Goal: Information Seeking & Learning: Learn about a topic

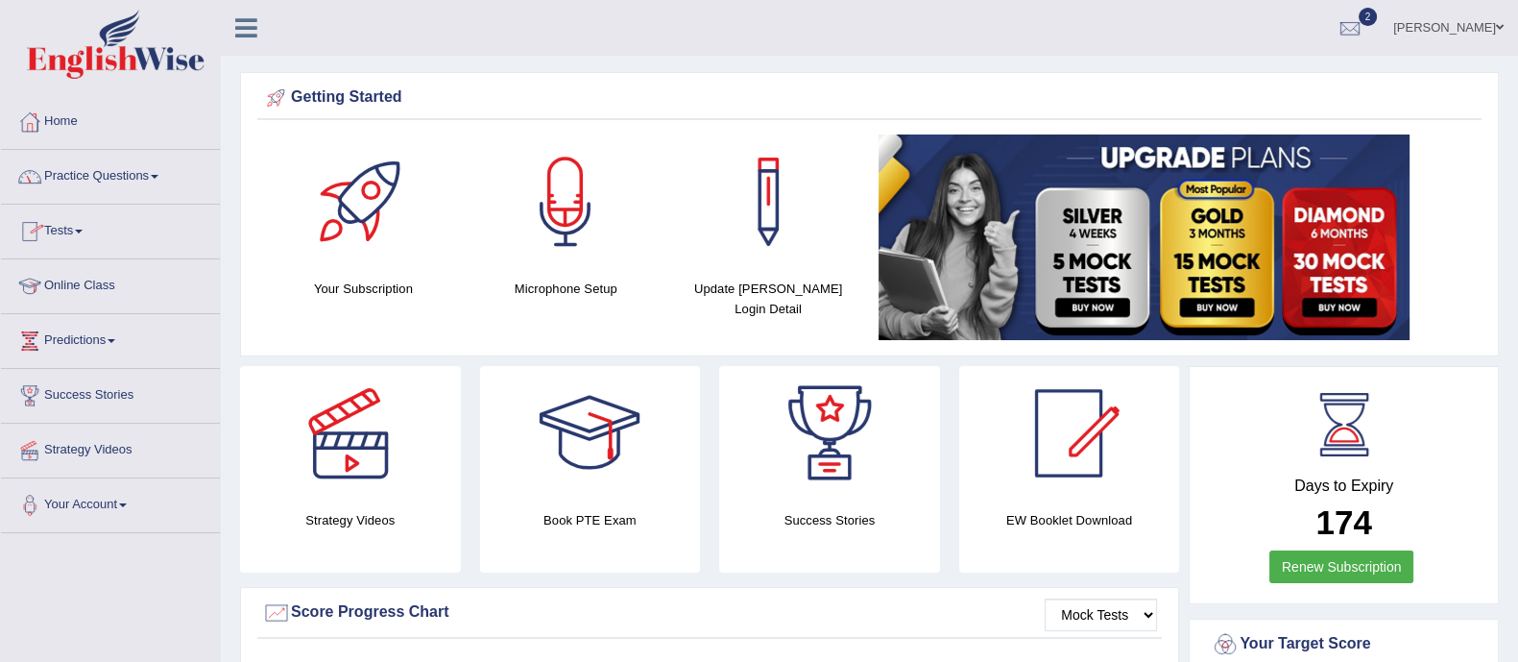
click at [105, 175] on link "Practice Questions" at bounding box center [110, 174] width 219 height 48
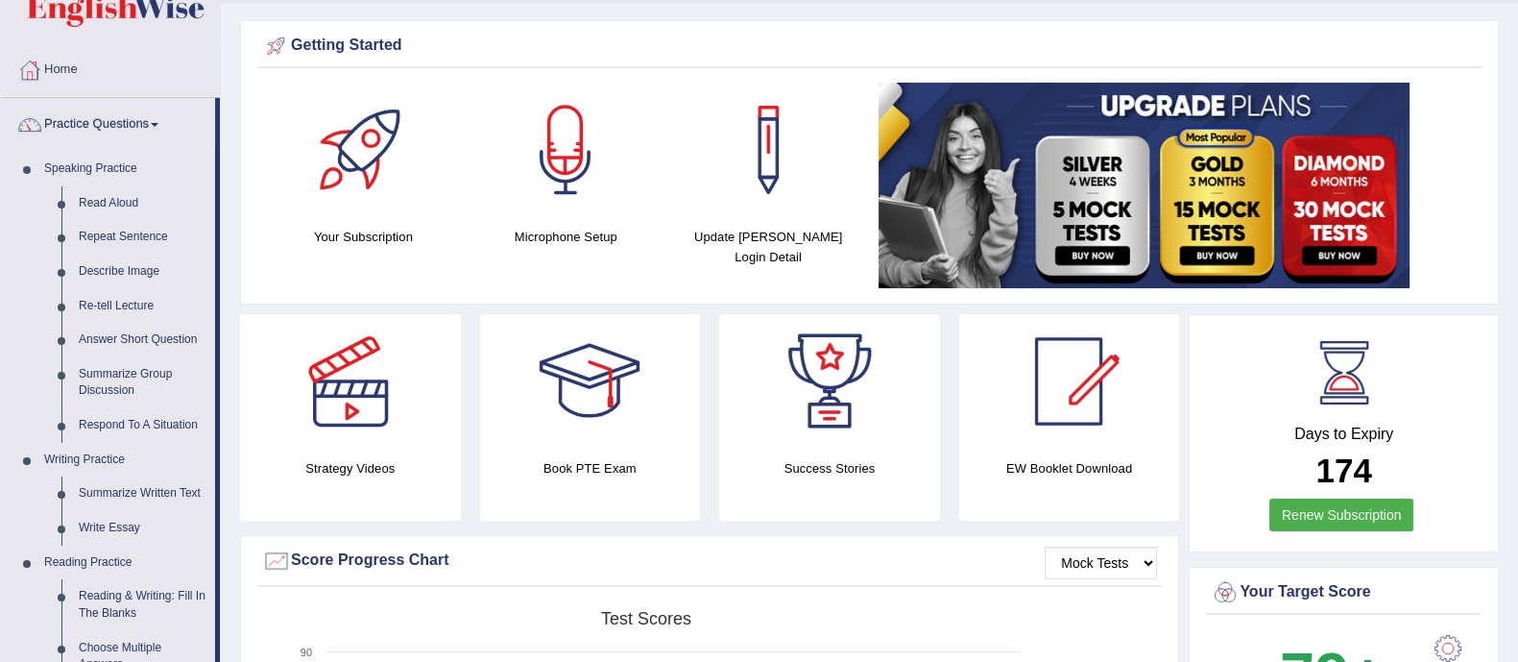
scroll to position [48, 0]
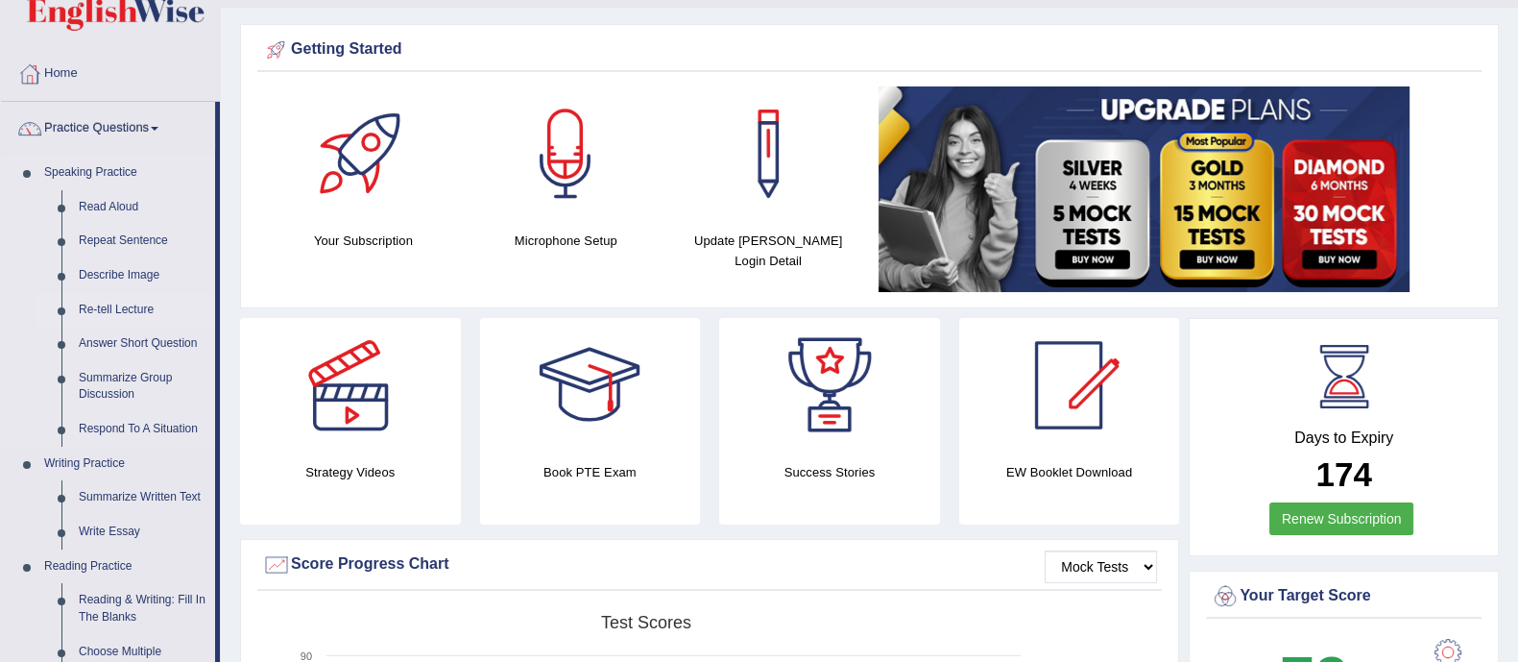
click at [112, 294] on link "Re-tell Lecture" at bounding box center [142, 310] width 145 height 35
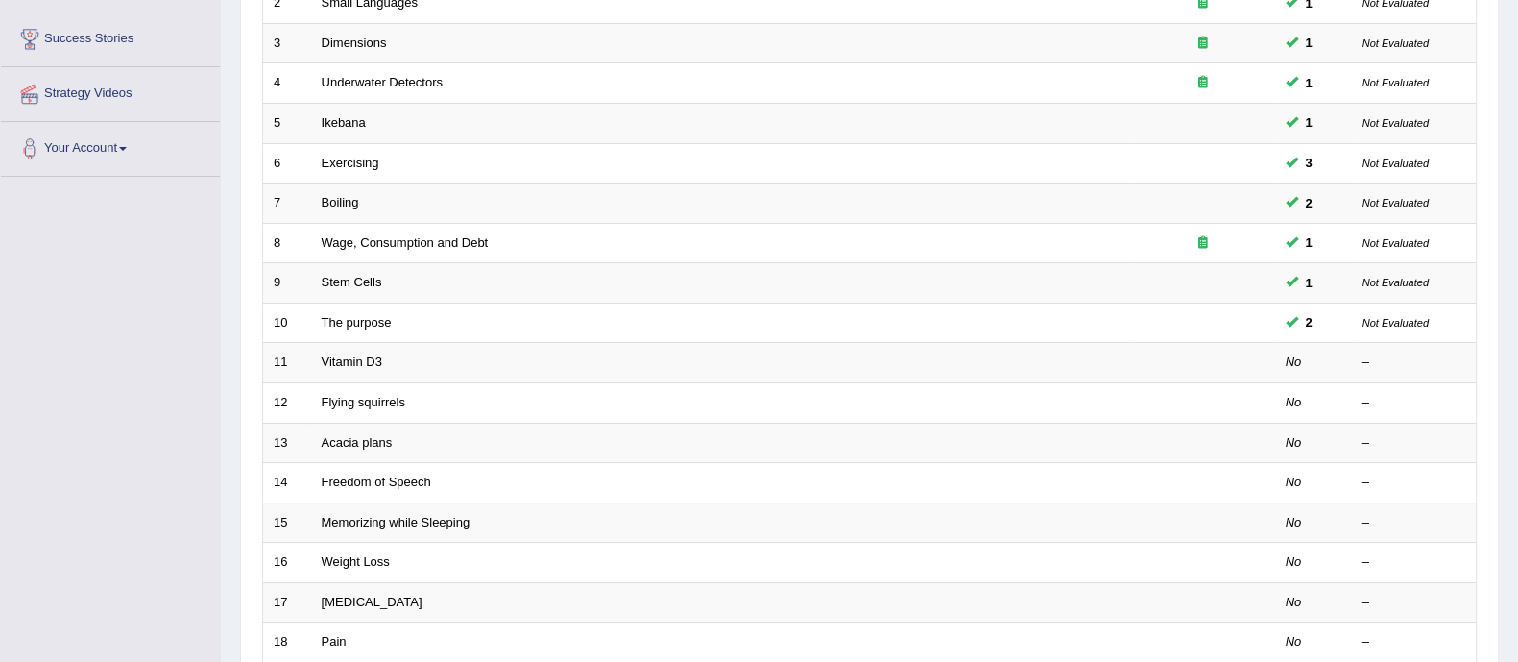
scroll to position [360, 0]
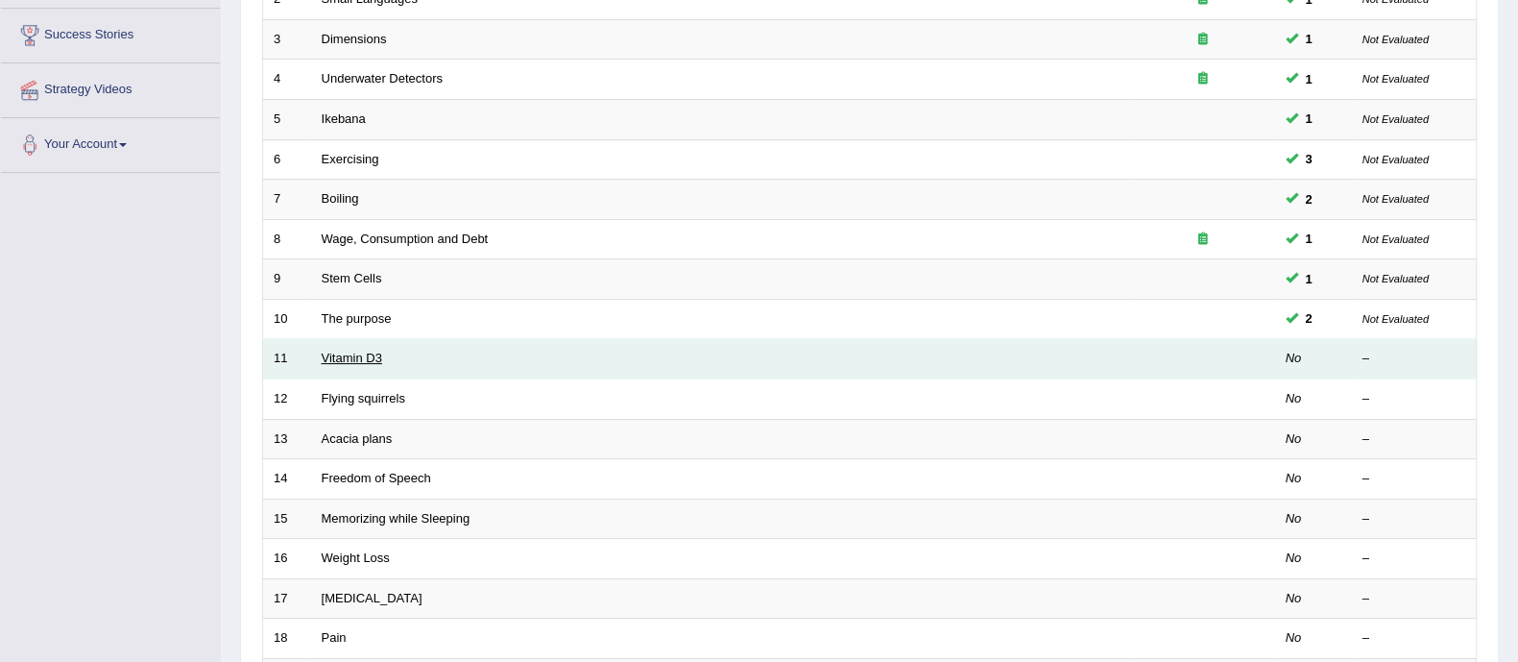
click at [339, 351] on link "Vitamin D3" at bounding box center [352, 358] width 60 height 14
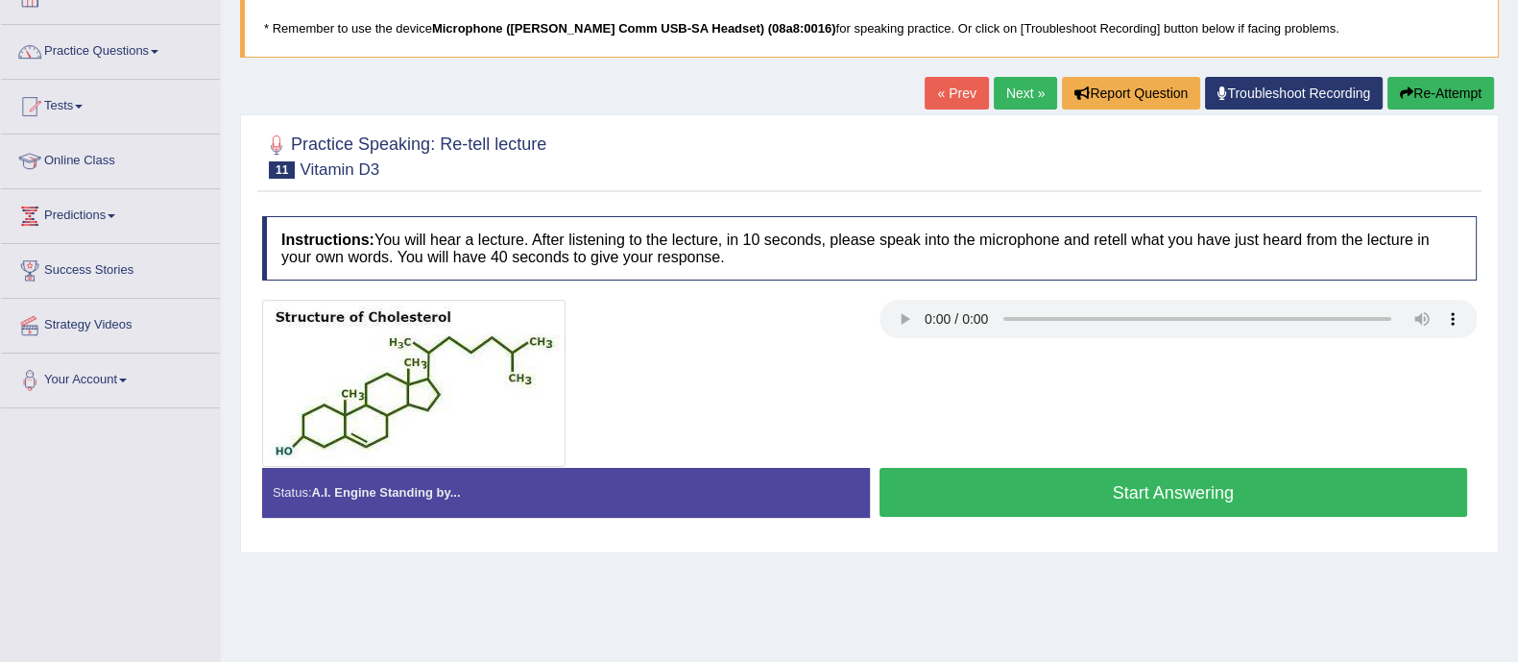
scroll to position [197, 0]
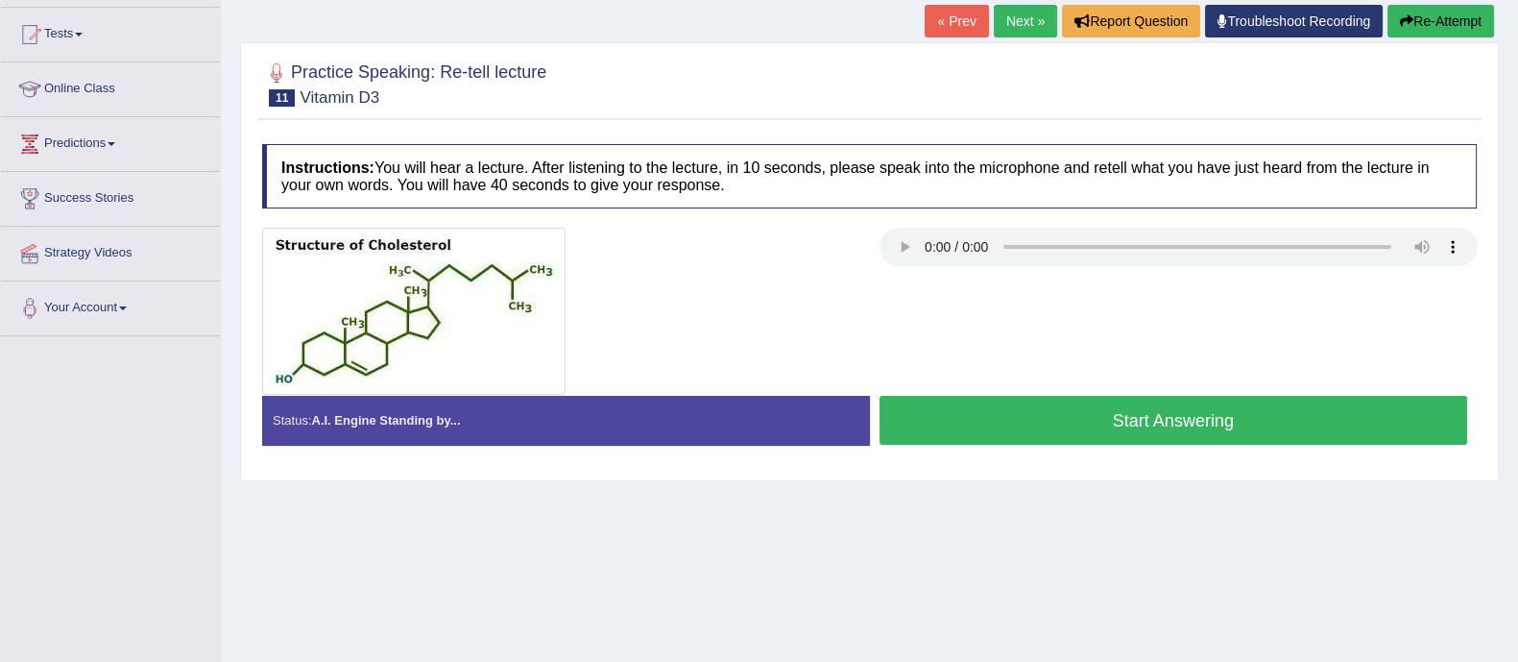
click at [1079, 401] on button "Start Answering" at bounding box center [1174, 420] width 589 height 49
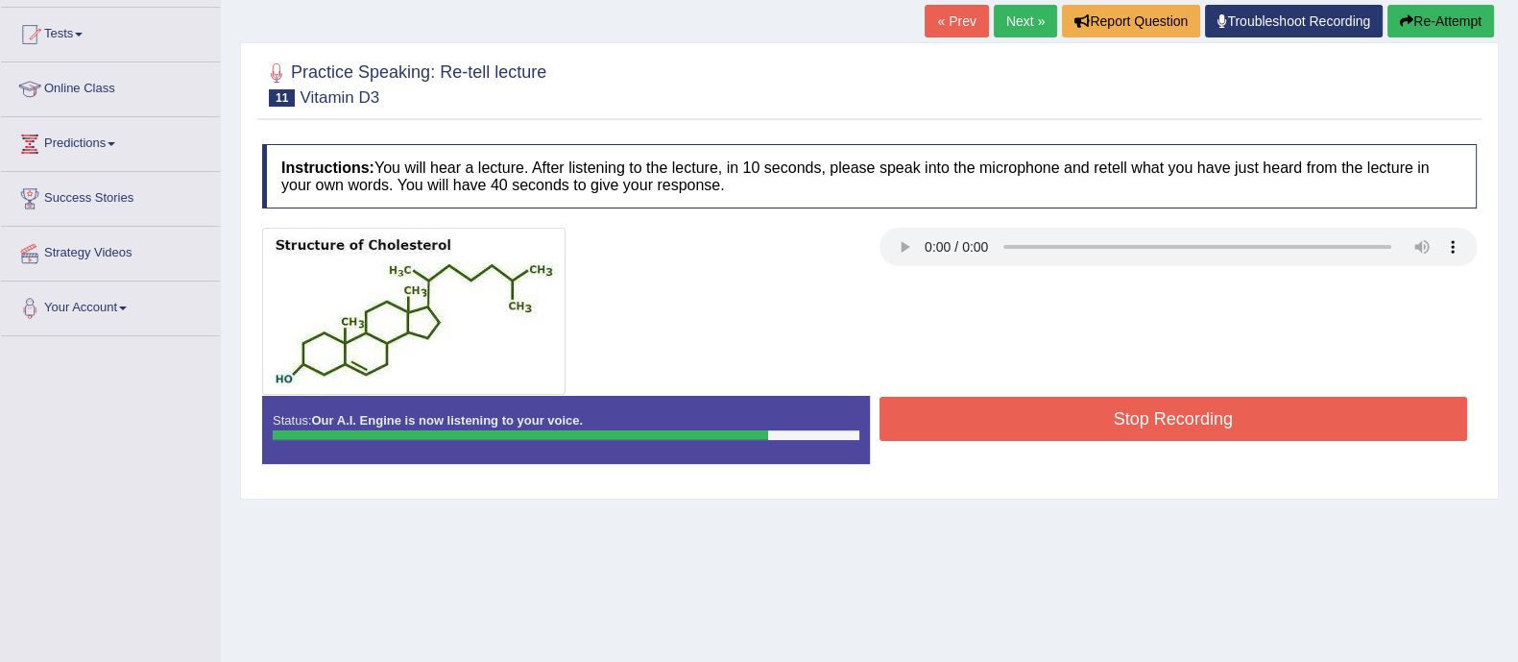
click at [1079, 401] on button "Stop Recording" at bounding box center [1174, 419] width 589 height 44
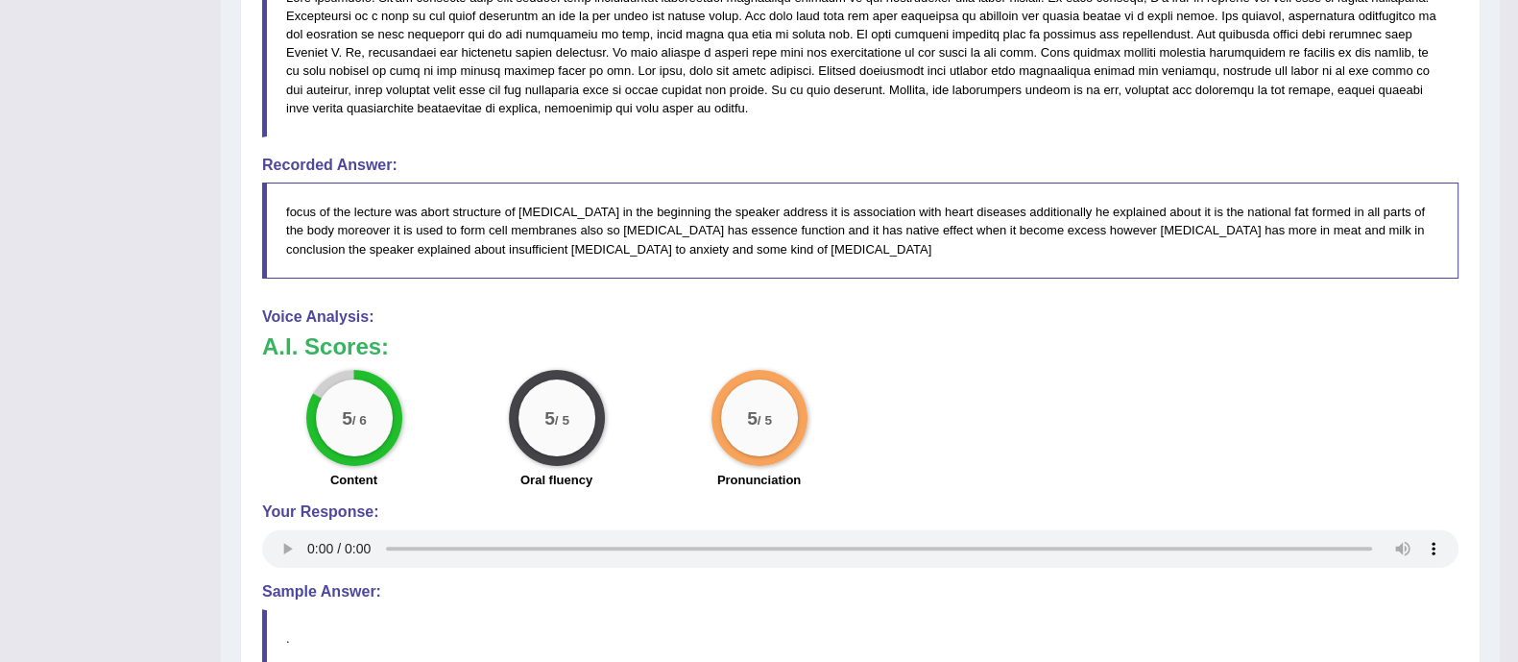
scroll to position [820, 0]
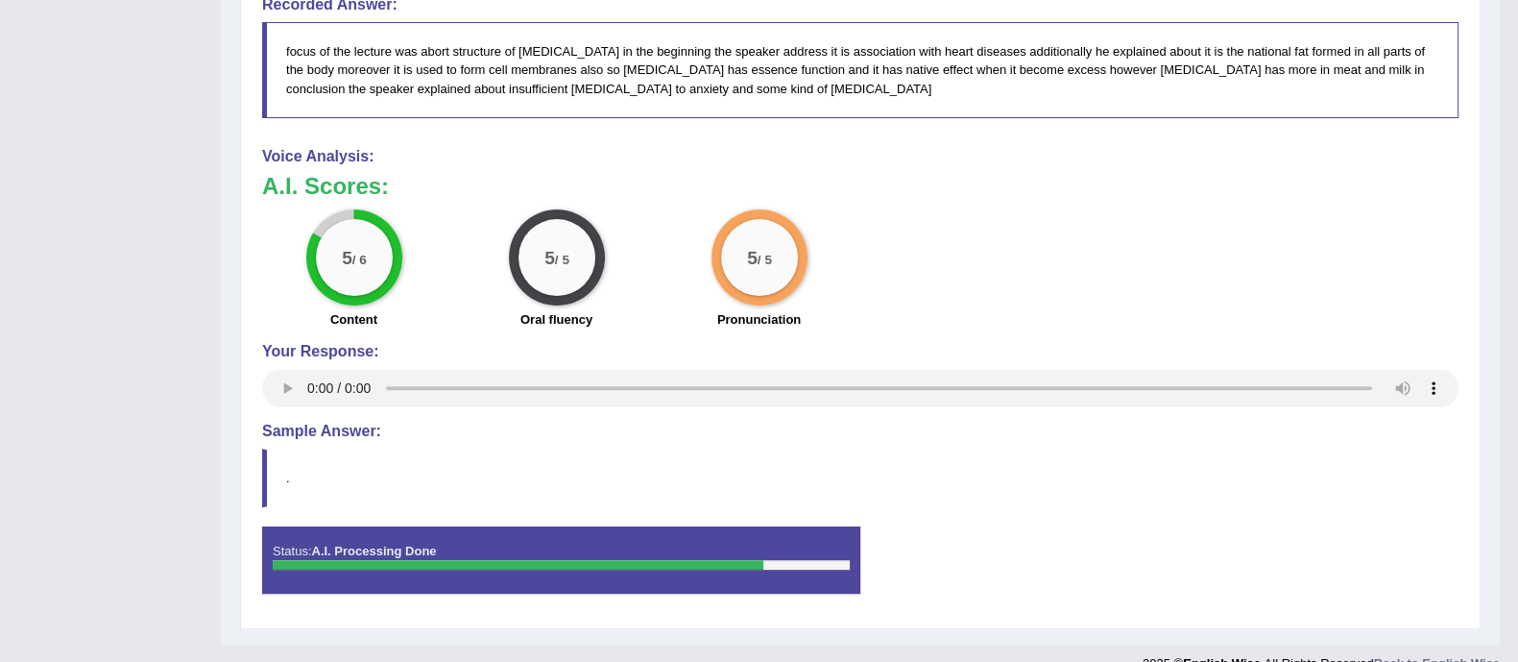
drag, startPoint x: 1532, startPoint y: 181, endPoint x: 1536, endPoint y: 717, distance: 536.8
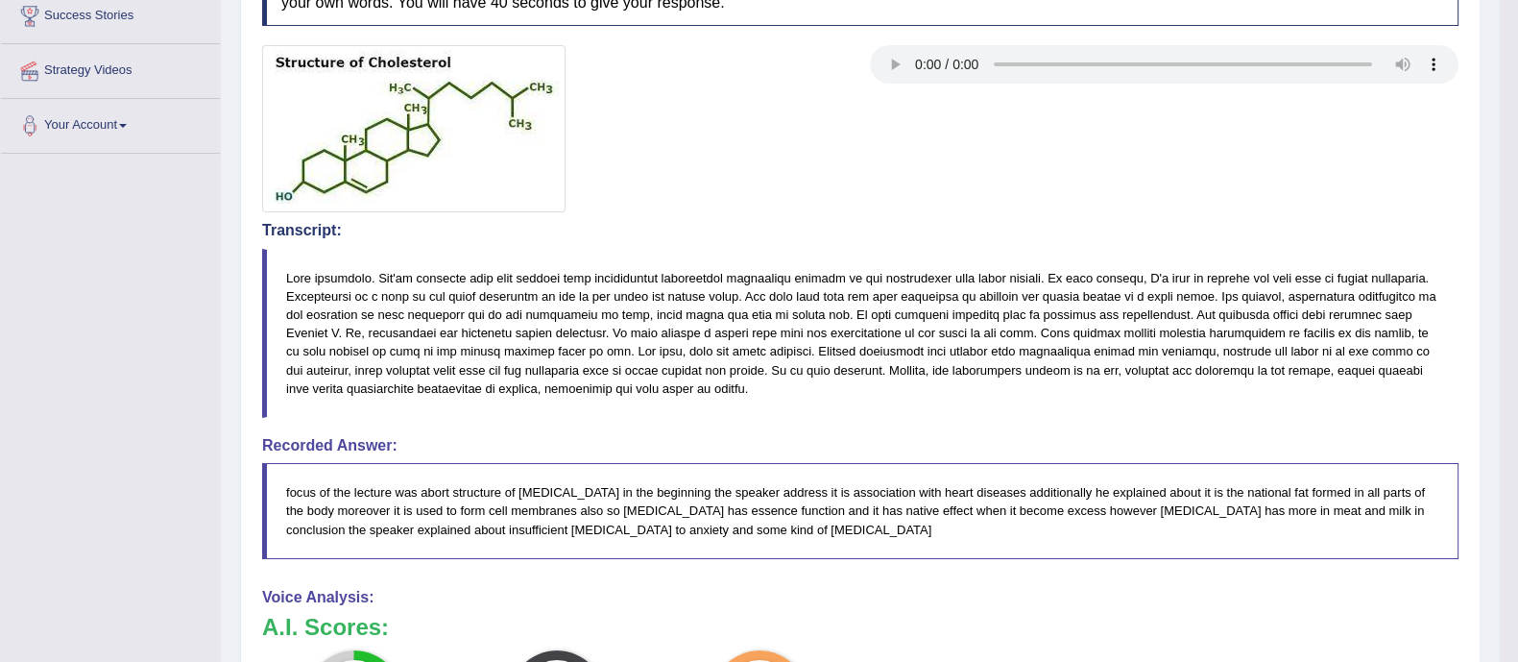
scroll to position [0, 0]
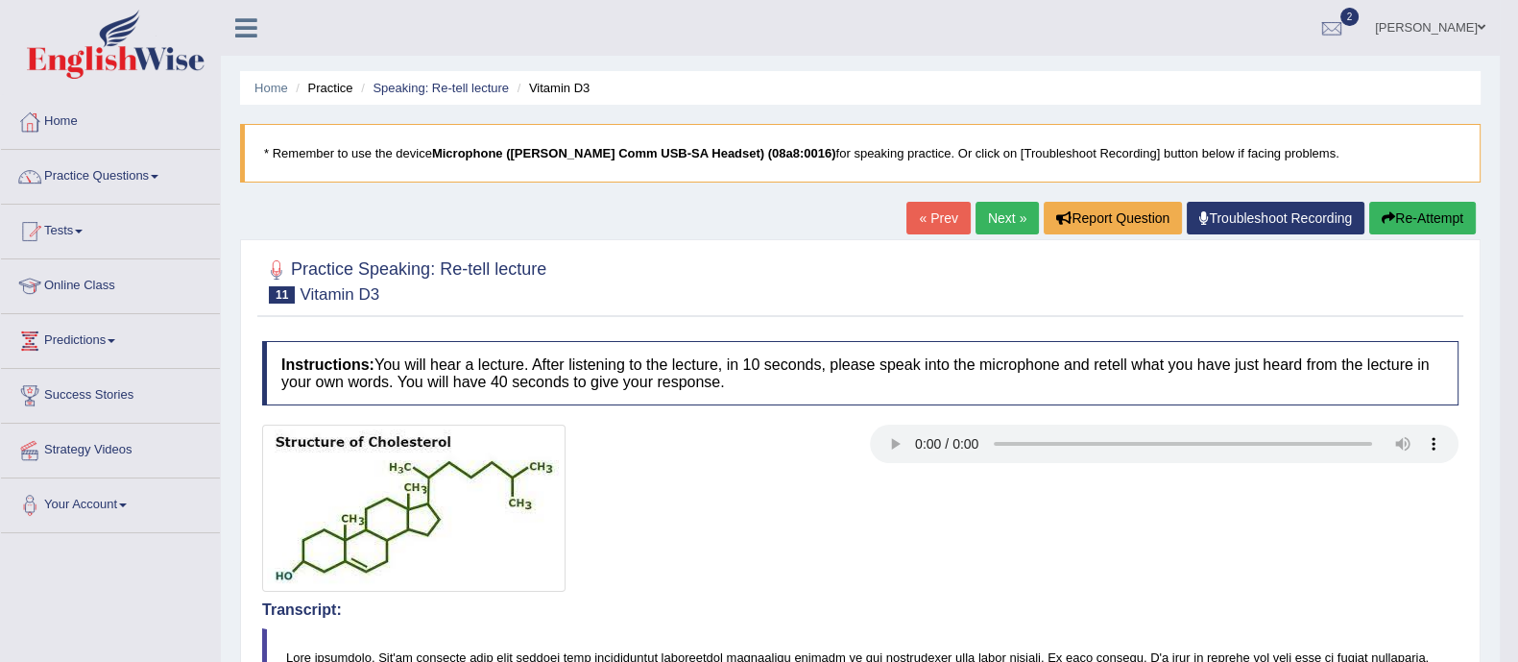
click at [991, 211] on link "Next »" at bounding box center [1007, 218] width 63 height 33
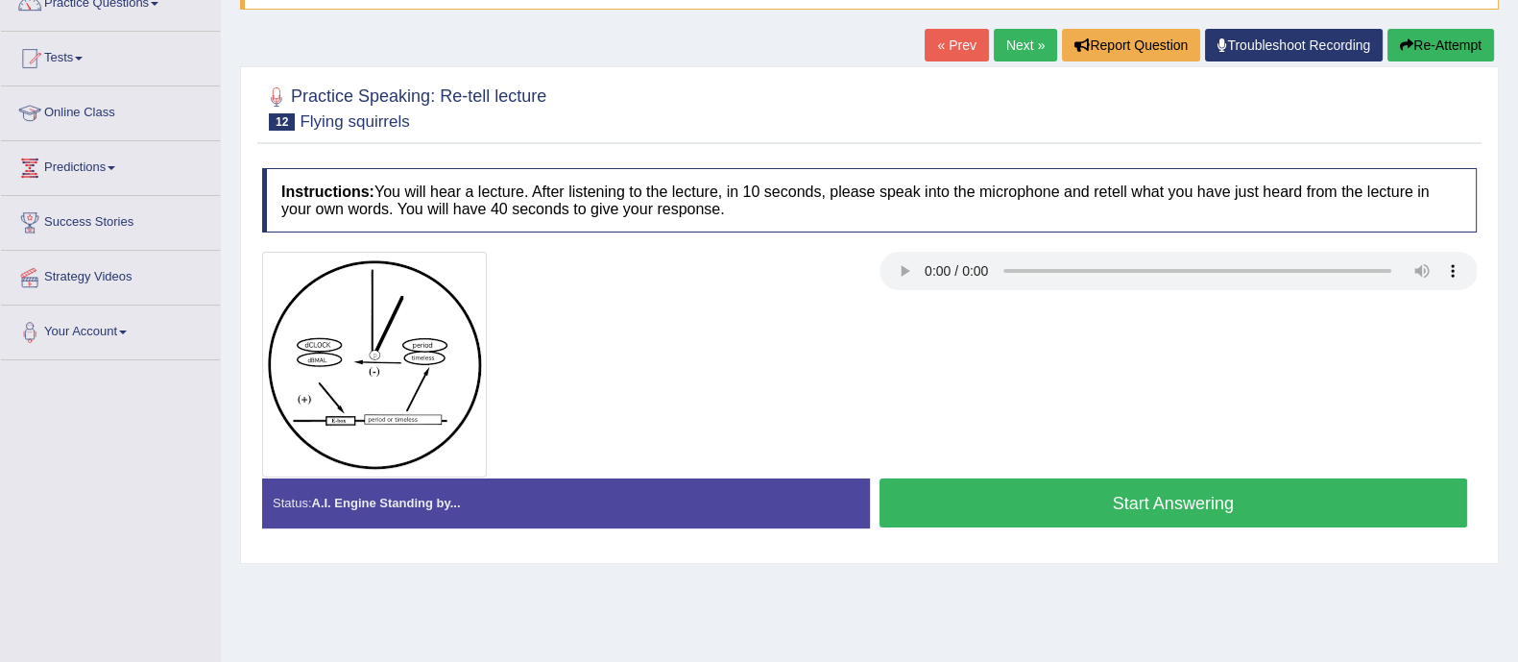
scroll to position [186, 0]
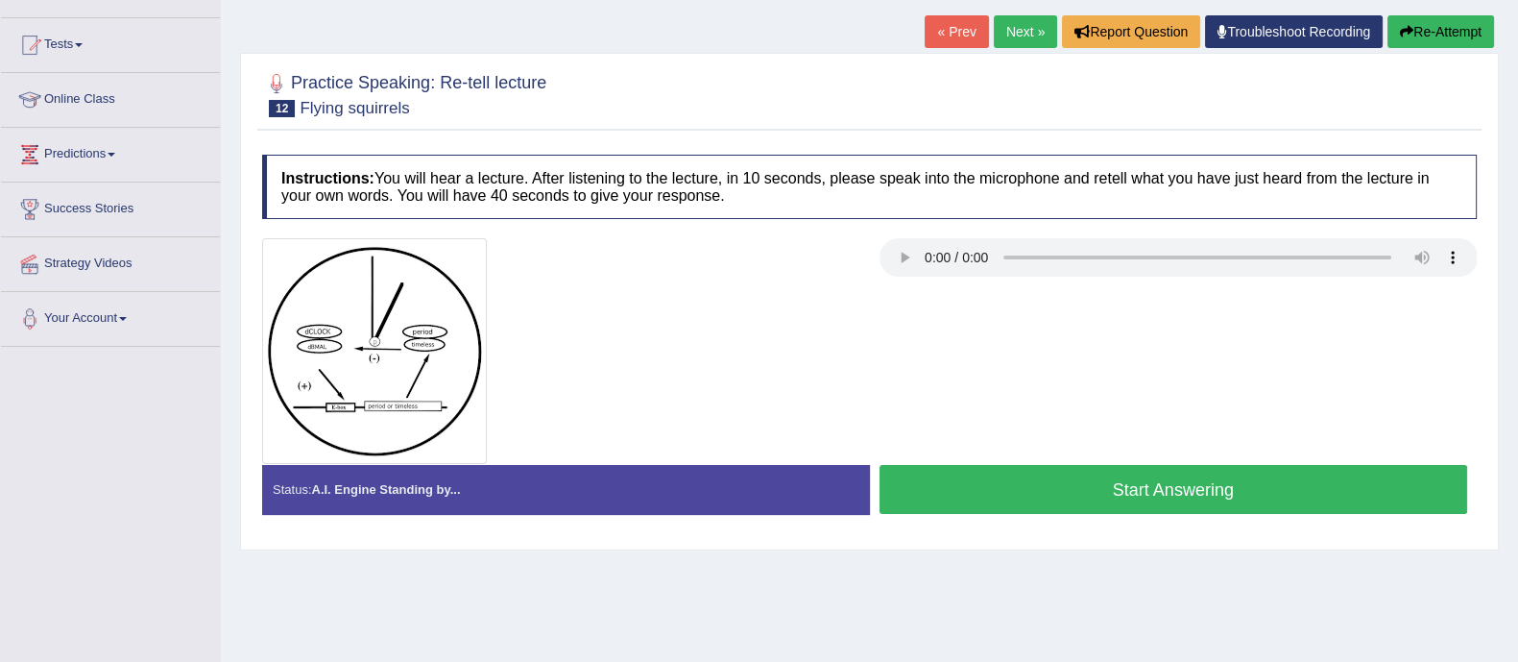
click at [1517, 212] on html "Toggle navigation Home Practice Questions Speaking Practice Read Aloud Repeat S…" at bounding box center [759, 145] width 1518 height 662
click at [1143, 498] on button "Start Answering" at bounding box center [1174, 489] width 589 height 49
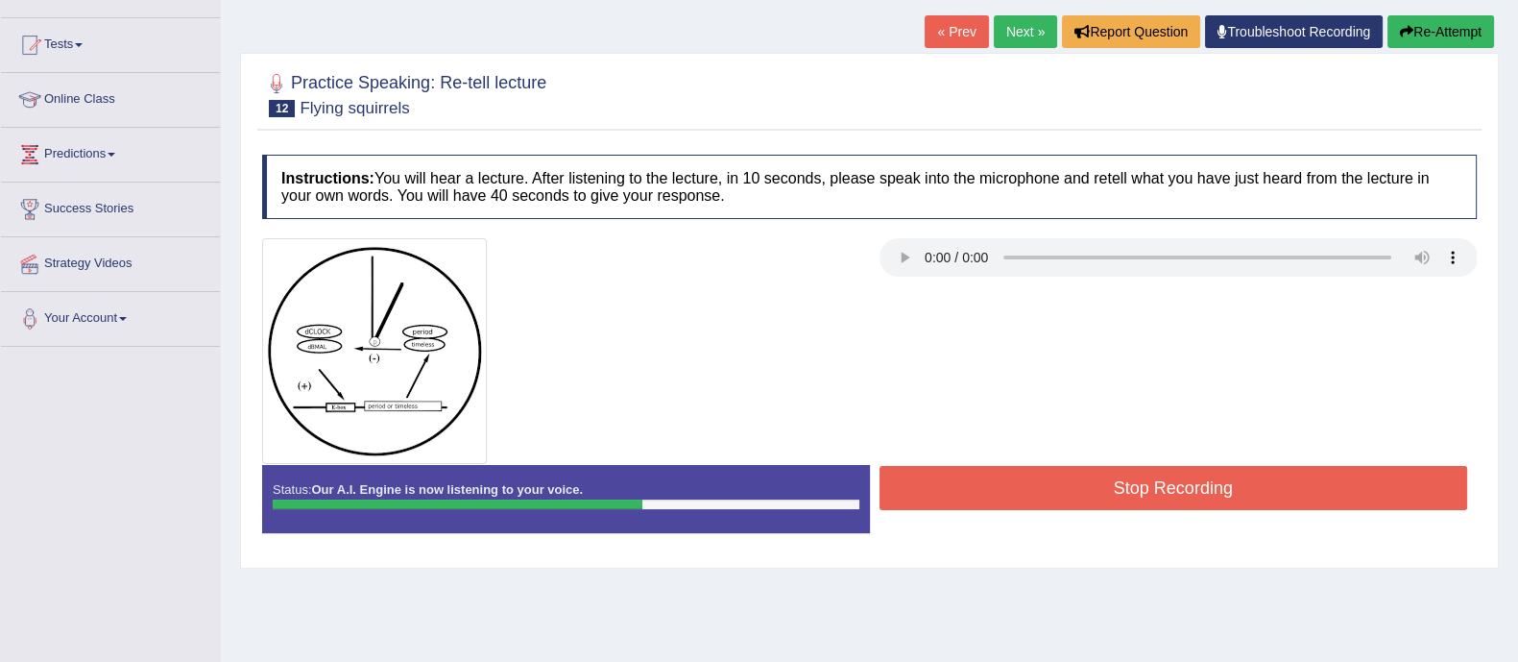
click at [1143, 498] on button "Stop Recording" at bounding box center [1174, 488] width 589 height 44
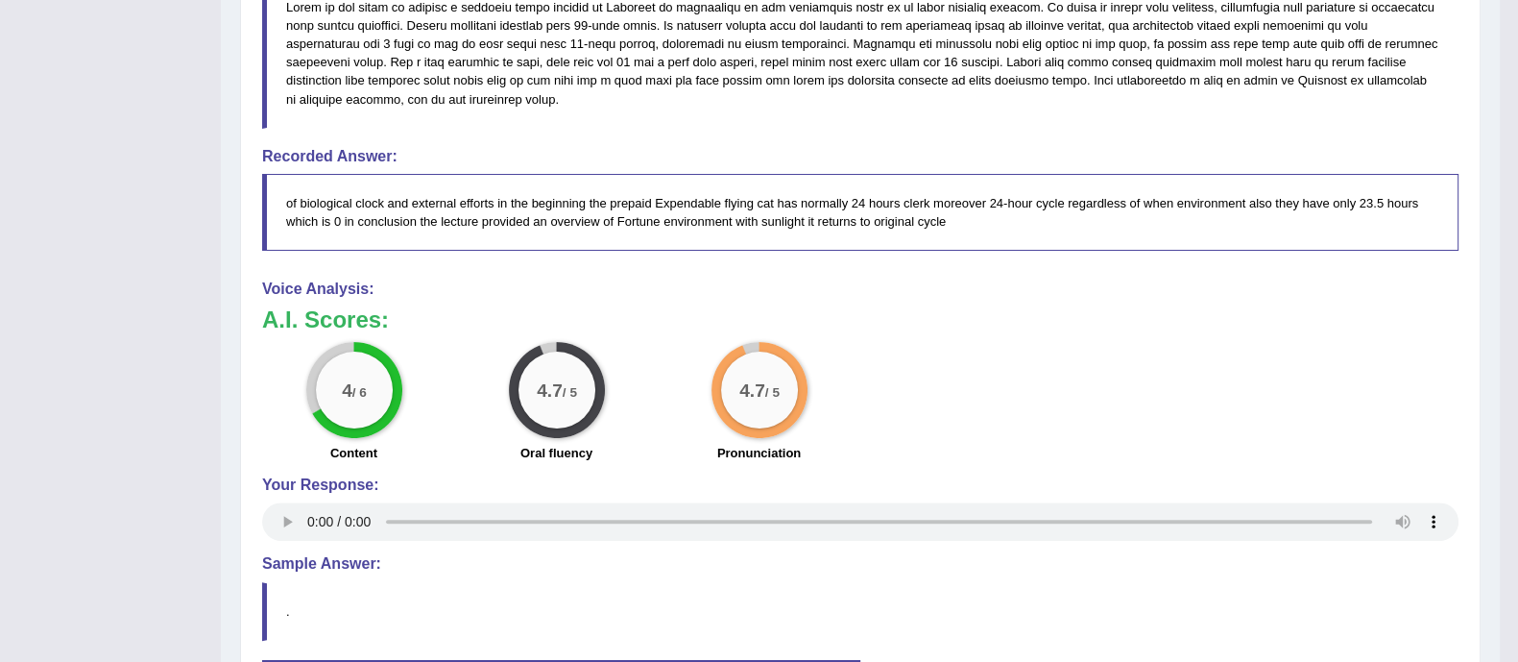
scroll to position [871, 0]
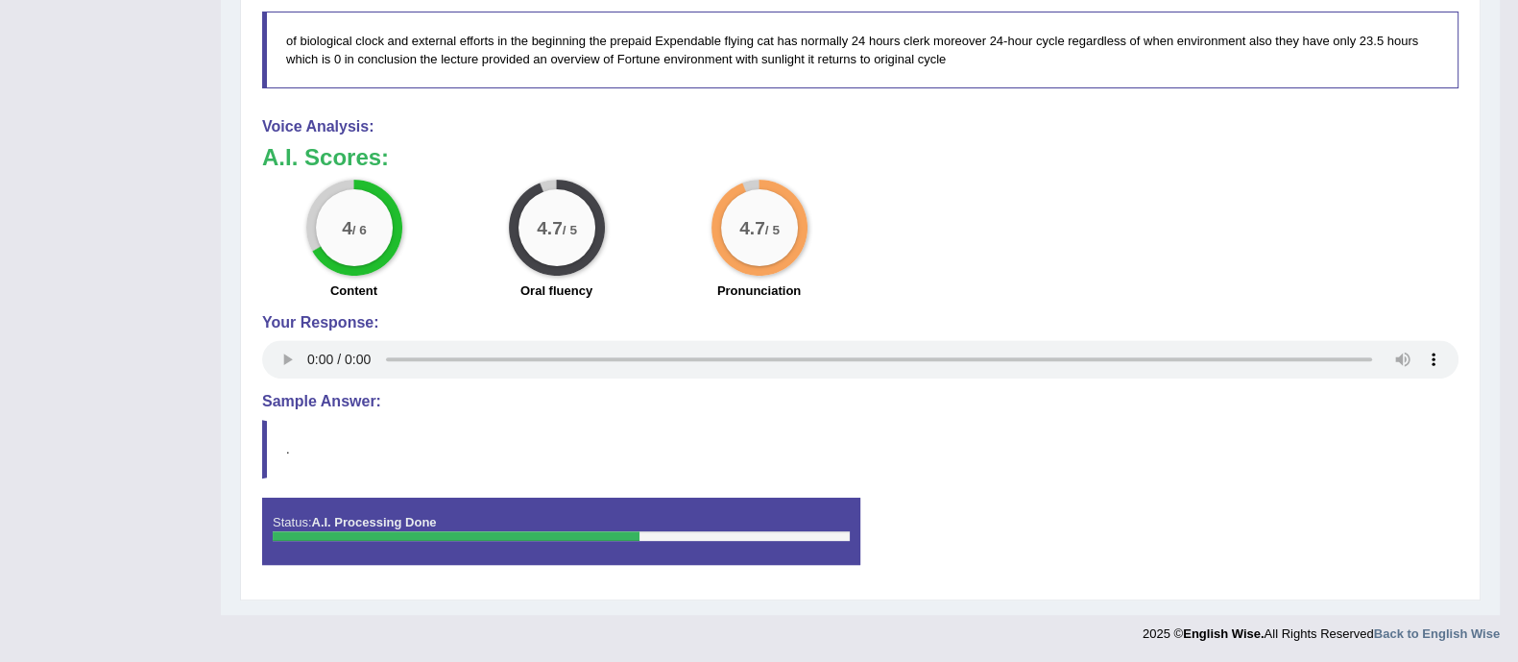
drag, startPoint x: 1536, startPoint y: 230, endPoint x: 1464, endPoint y: 717, distance: 493.1
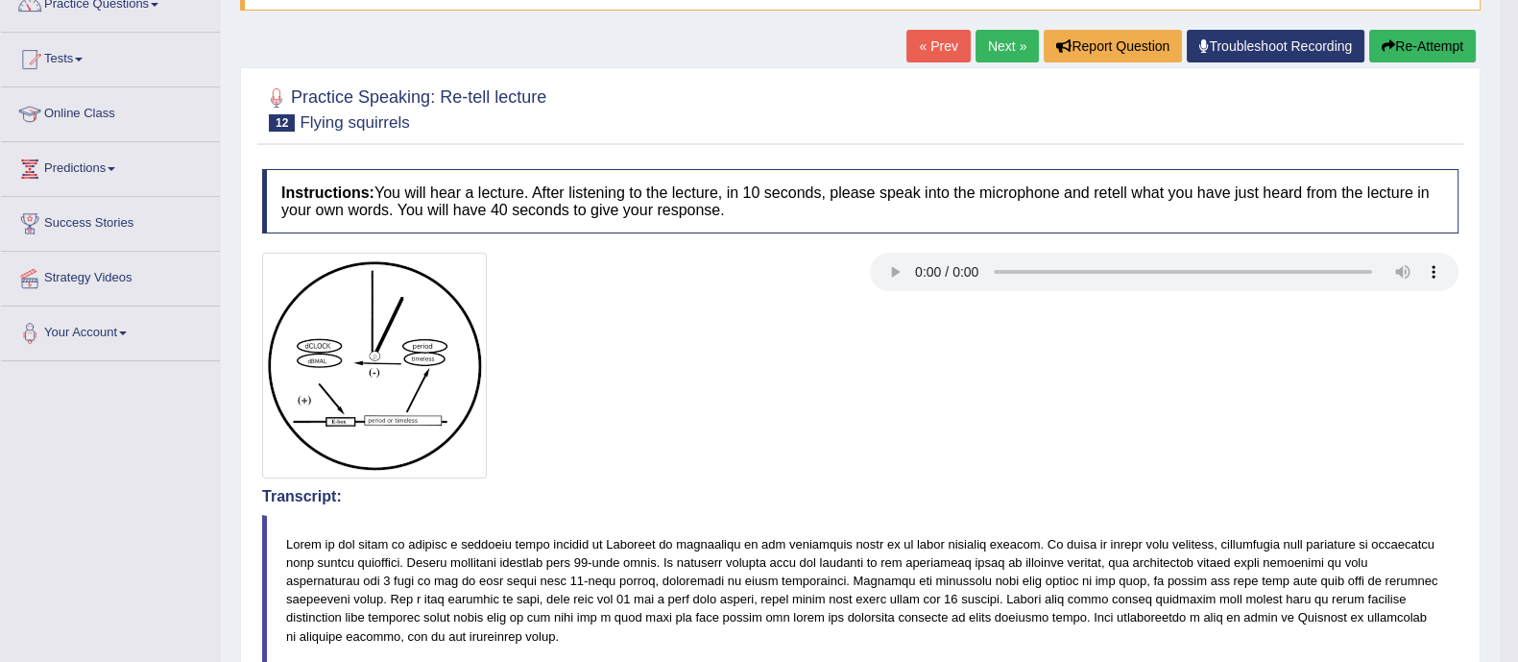
scroll to position [144, 0]
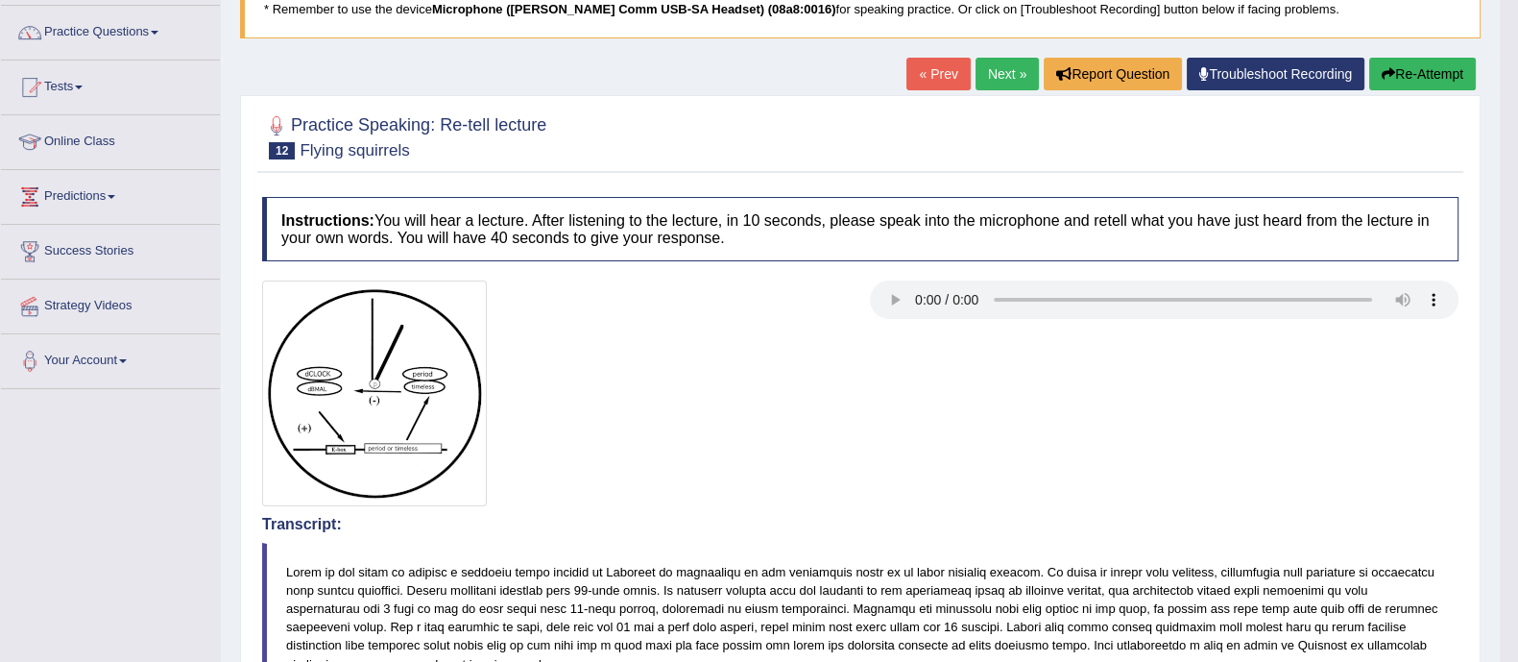
click at [1018, 69] on link "Next »" at bounding box center [1007, 74] width 63 height 33
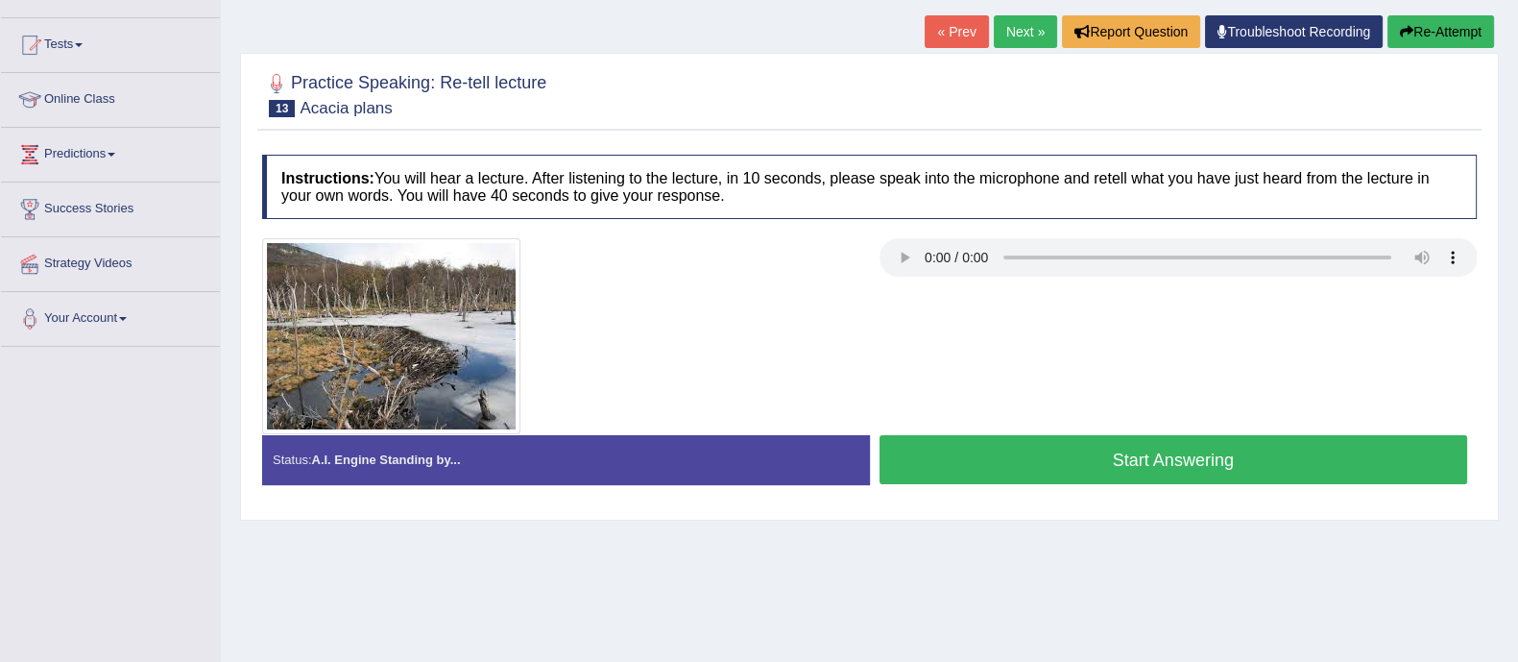
scroll to position [239, 0]
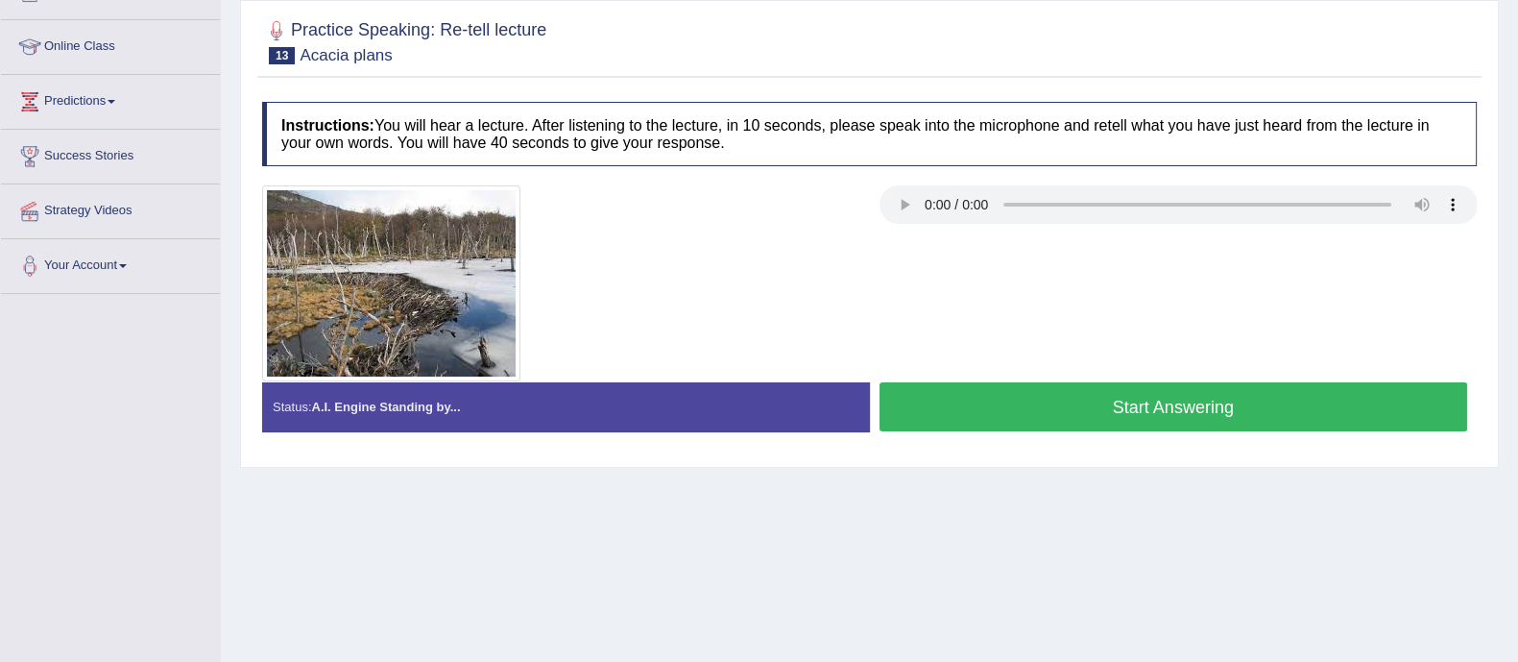
drag, startPoint x: 1514, startPoint y: 292, endPoint x: 1525, endPoint y: 339, distance: 48.2
click at [1517, 339] on html "Toggle navigation Home Practice Questions Speaking Practice Read Aloud Repeat S…" at bounding box center [759, 92] width 1518 height 662
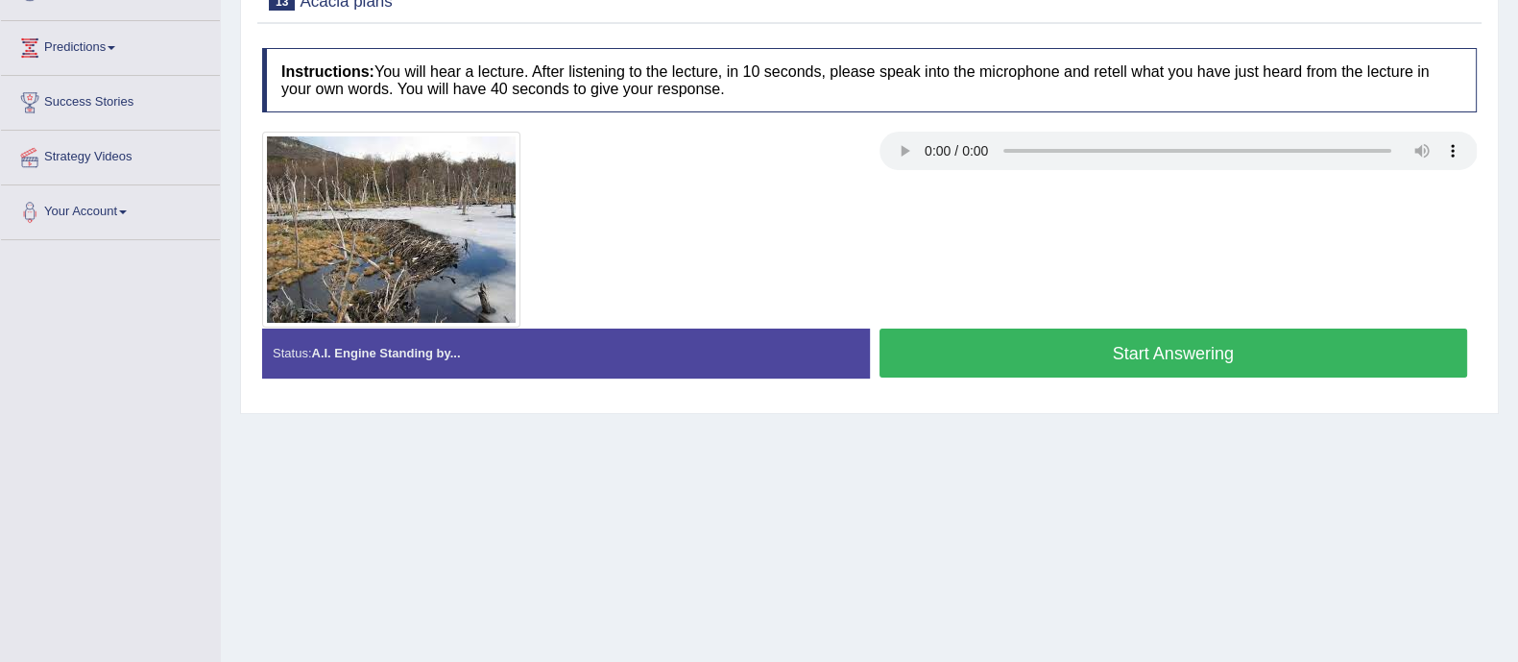
drag, startPoint x: 869, startPoint y: 448, endPoint x: 1035, endPoint y: 357, distance: 189.1
click at [1035, 357] on div "Home Practice Speaking: Re-tell lecture Acacia plans * Remember to use the devi…" at bounding box center [869, 187] width 1297 height 960
click at [1035, 357] on button "Start Answering" at bounding box center [1174, 352] width 589 height 49
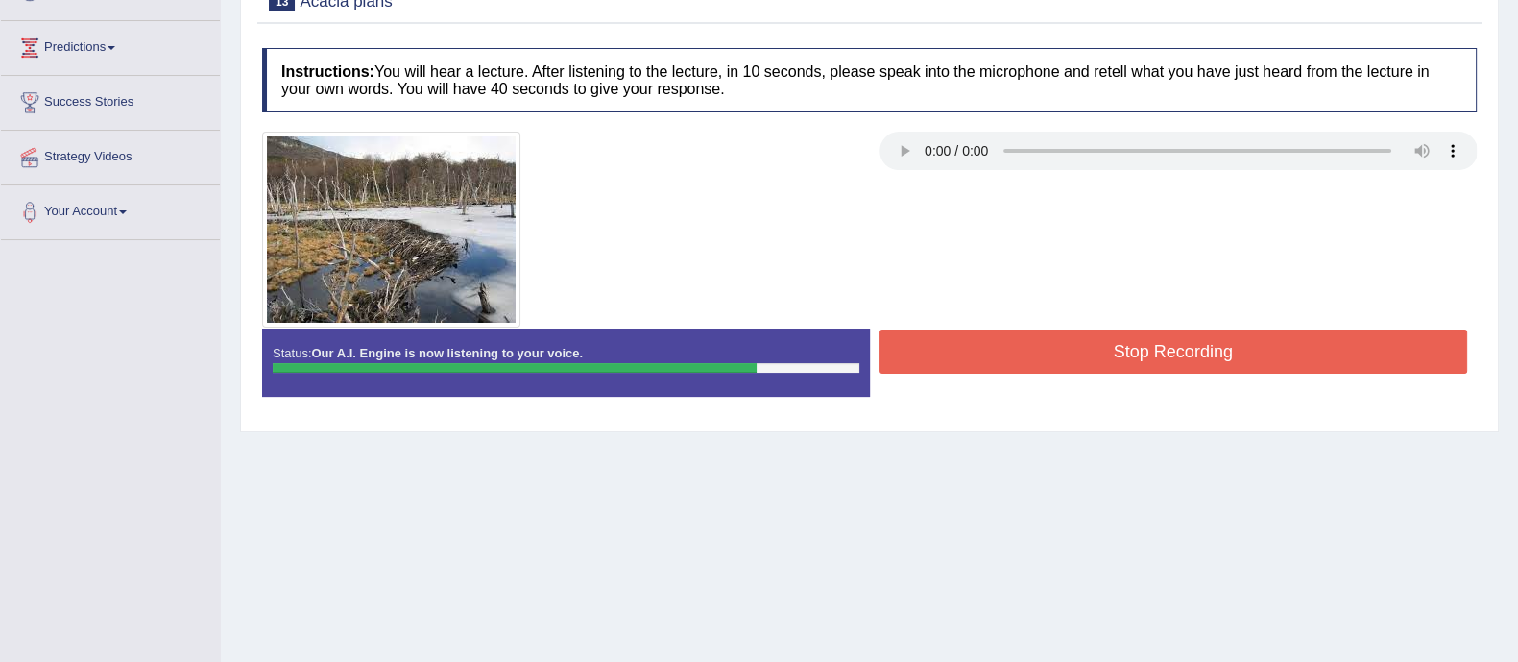
click at [1035, 357] on button "Stop Recording" at bounding box center [1174, 351] width 589 height 44
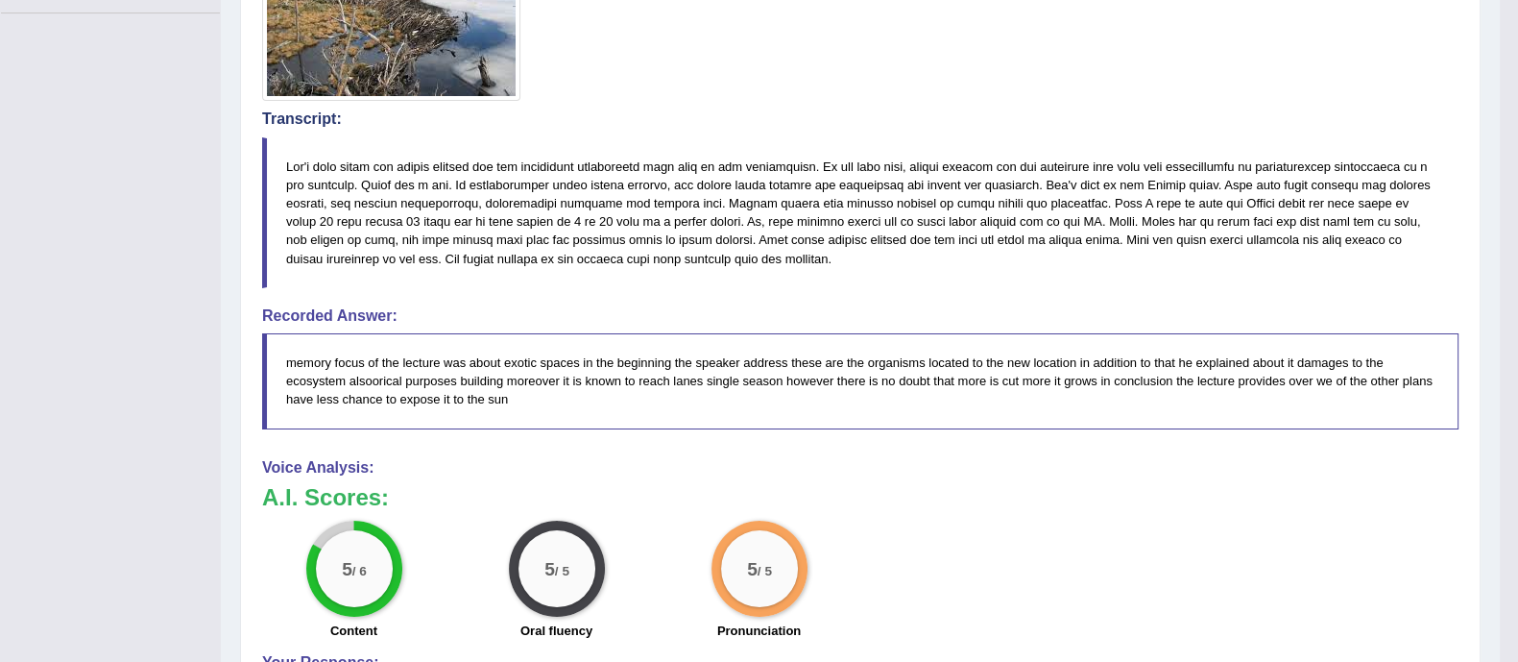
scroll to position [0, 0]
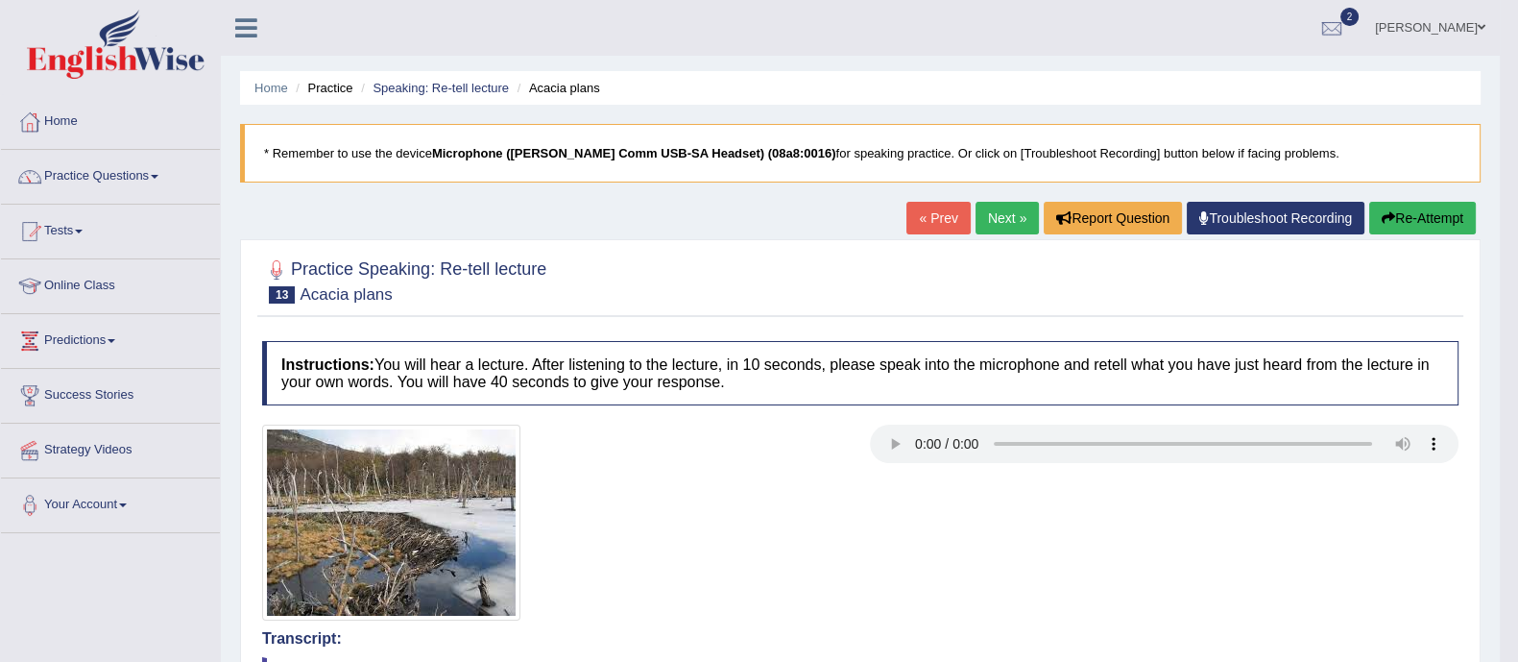
drag, startPoint x: 1536, startPoint y: 252, endPoint x: 1536, endPoint y: 285, distance: 33.6
click at [1517, 285] on html "Toggle navigation Home Practice Questions Speaking Practice Read Aloud Repeat S…" at bounding box center [759, 331] width 1518 height 662
click at [999, 220] on link "Next »" at bounding box center [1007, 218] width 63 height 33
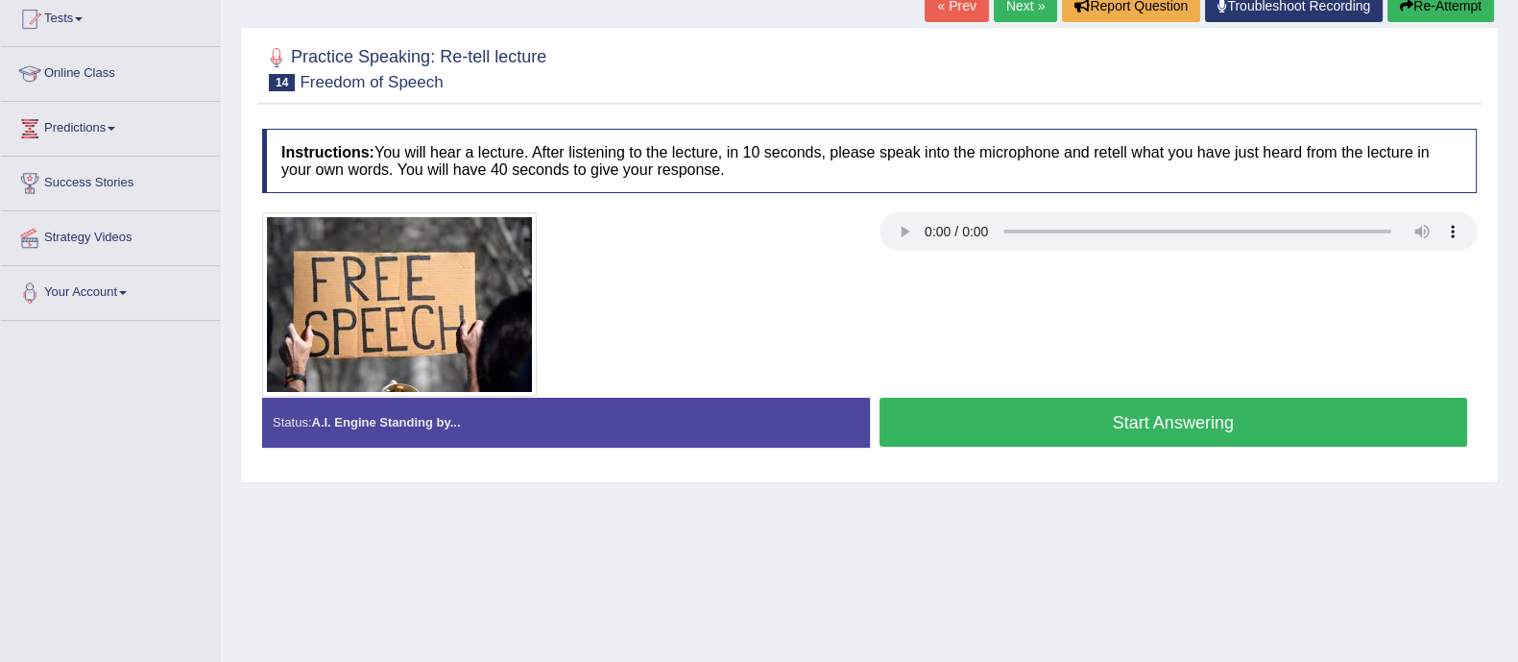
scroll to position [214, 0]
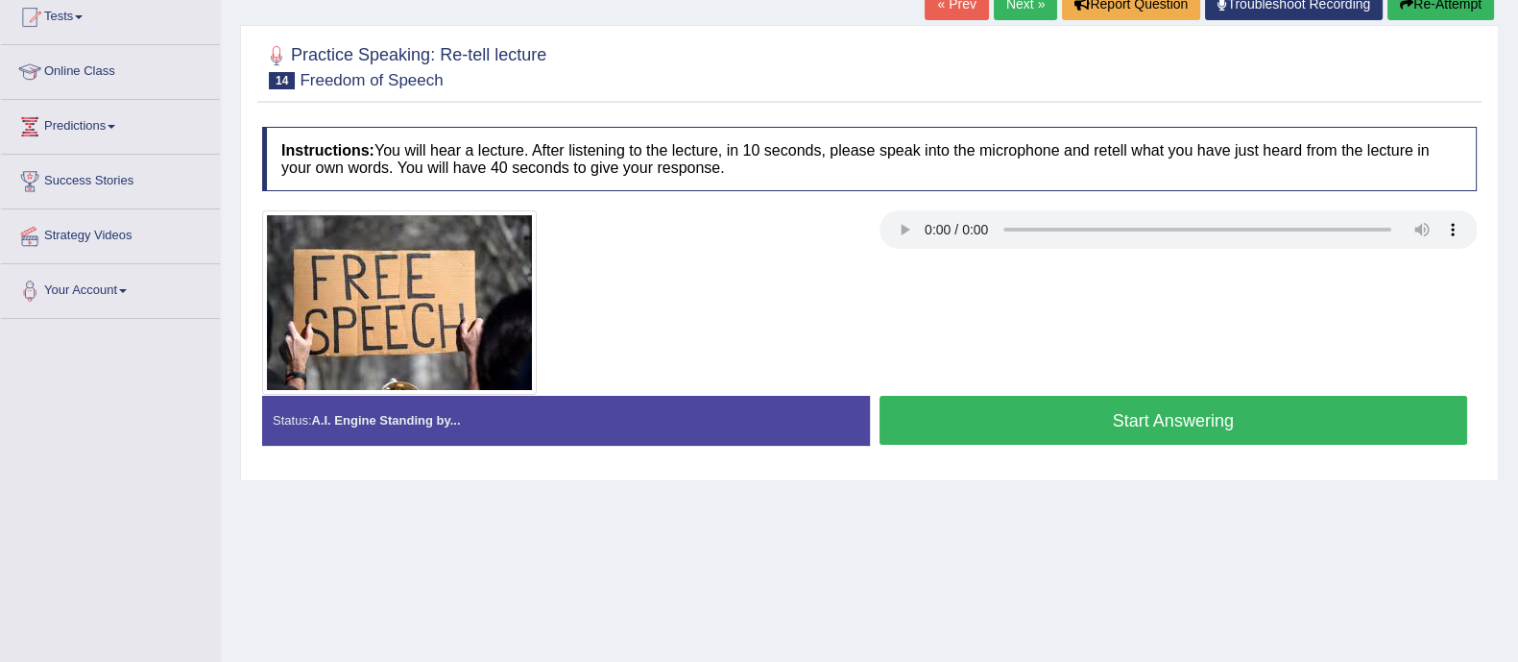
click at [1187, 437] on button "Start Answering" at bounding box center [1174, 420] width 589 height 49
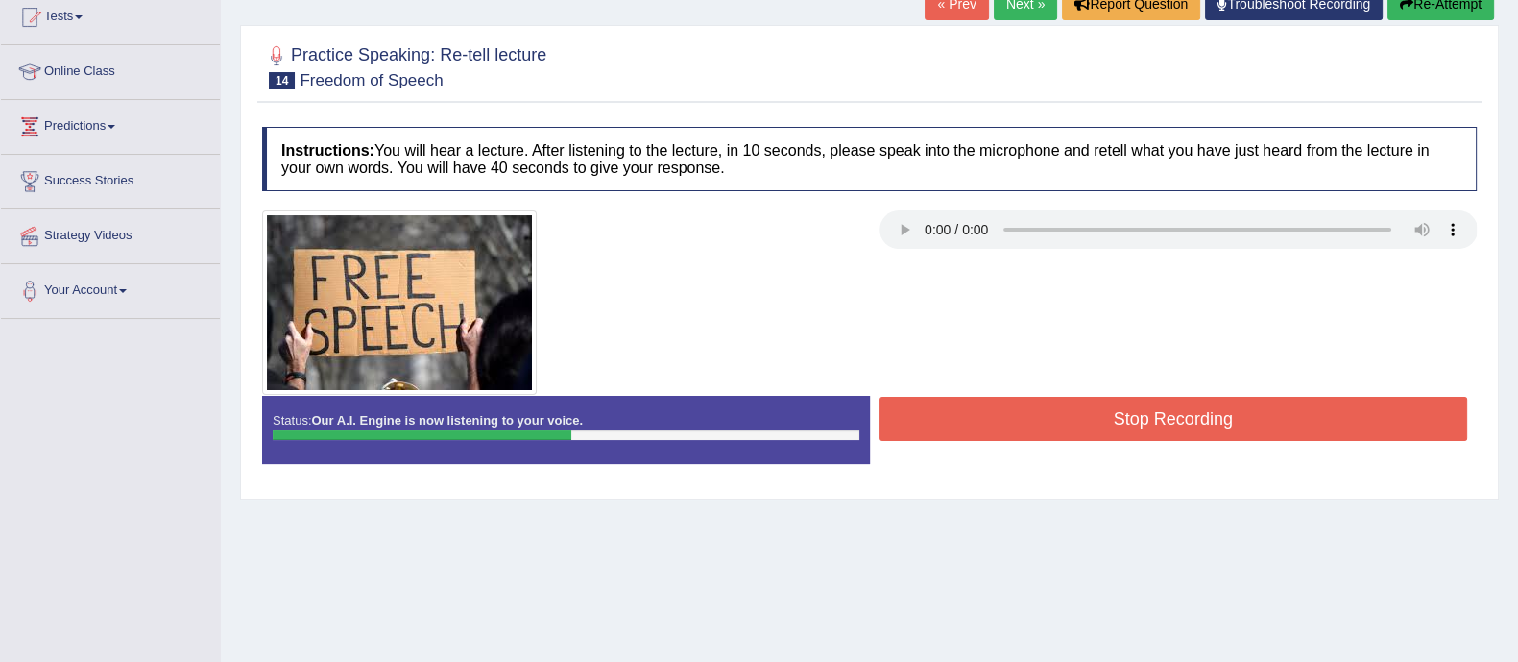
scroll to position [0, 0]
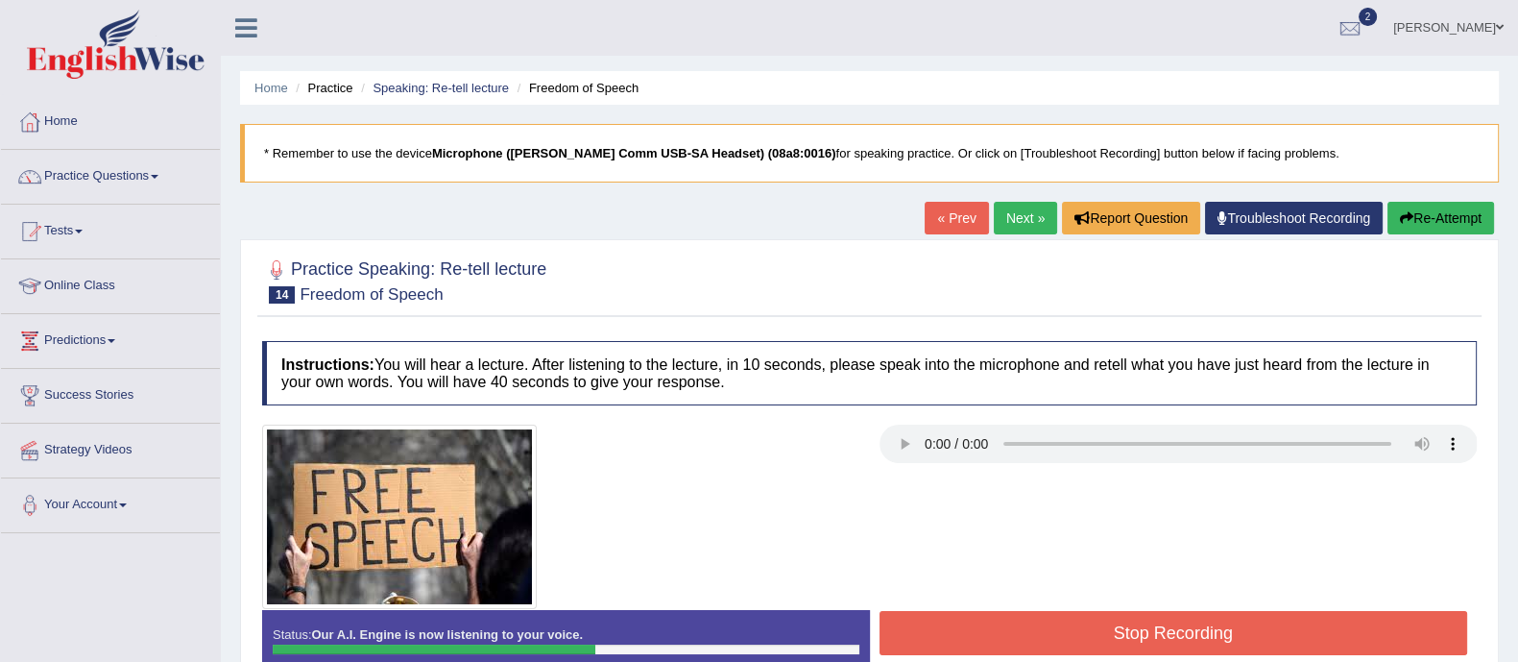
click at [1485, 209] on button "Re-Attempt" at bounding box center [1441, 218] width 107 height 33
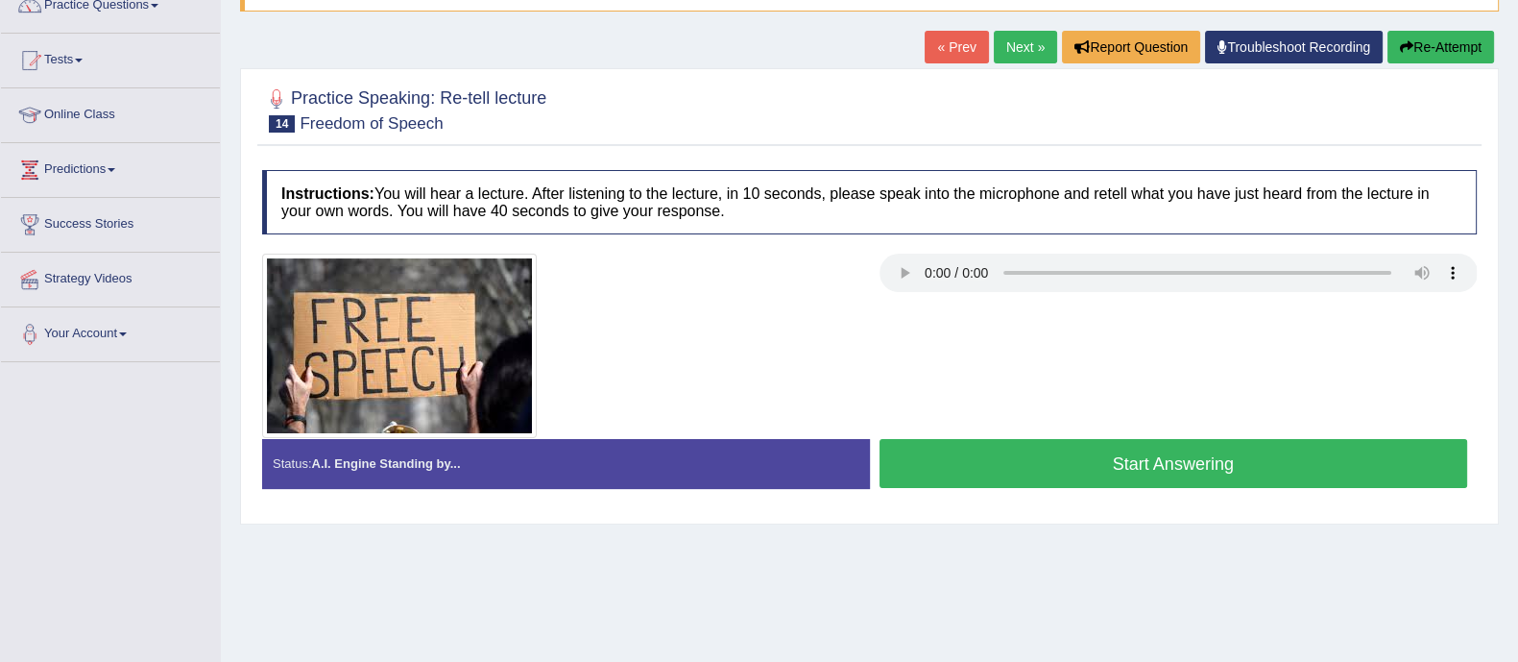
click at [1200, 464] on button "Start Answering" at bounding box center [1174, 463] width 589 height 49
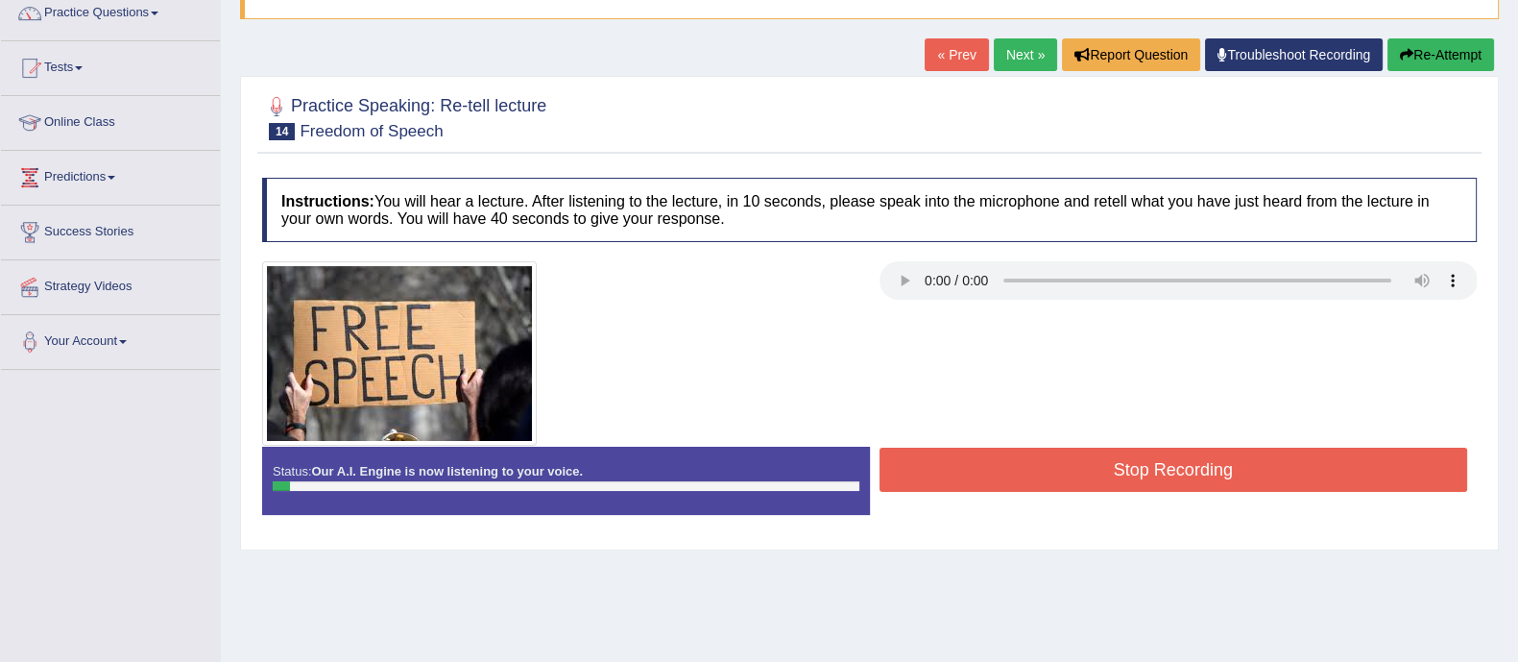
scroll to position [156, 0]
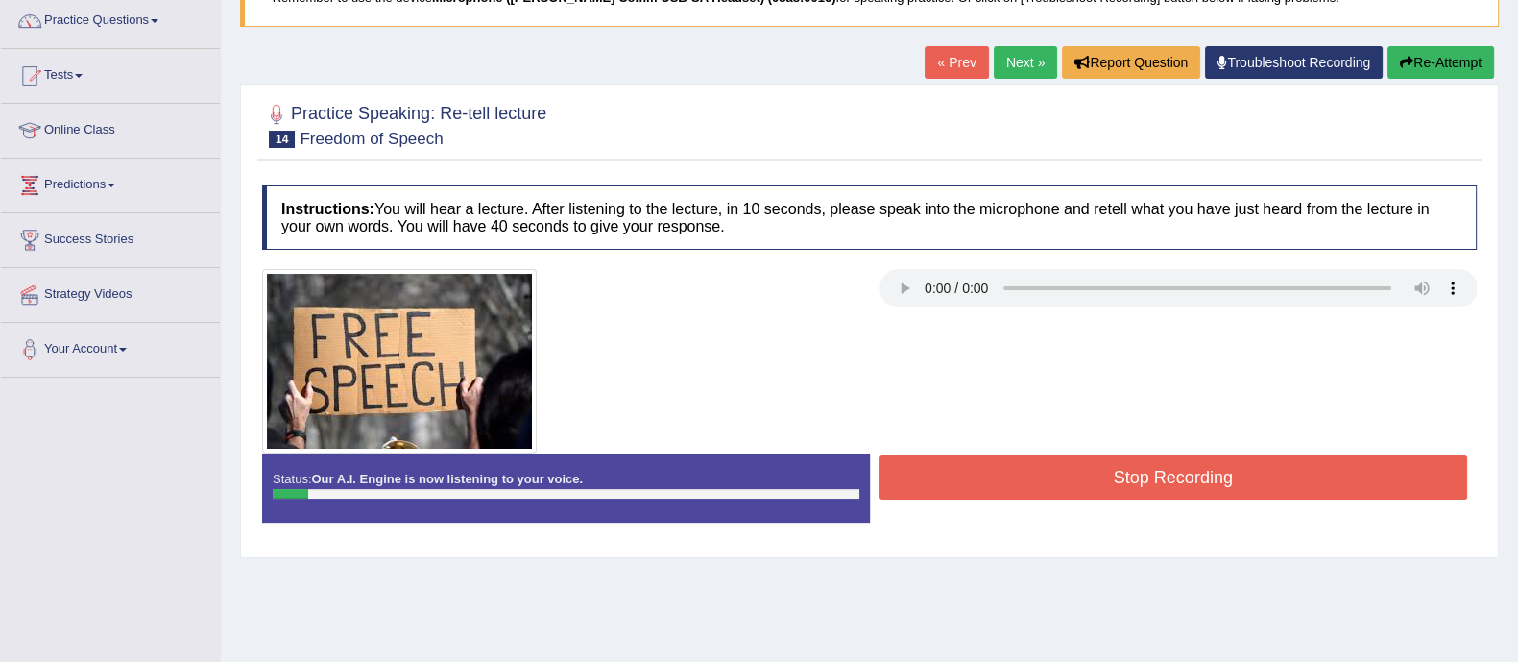
click at [1445, 78] on div "« Prev Next » Report Question Troubleshoot Recording Re-Attempt" at bounding box center [1212, 64] width 574 height 37
click at [1427, 68] on button "Re-Attempt" at bounding box center [1441, 62] width 107 height 33
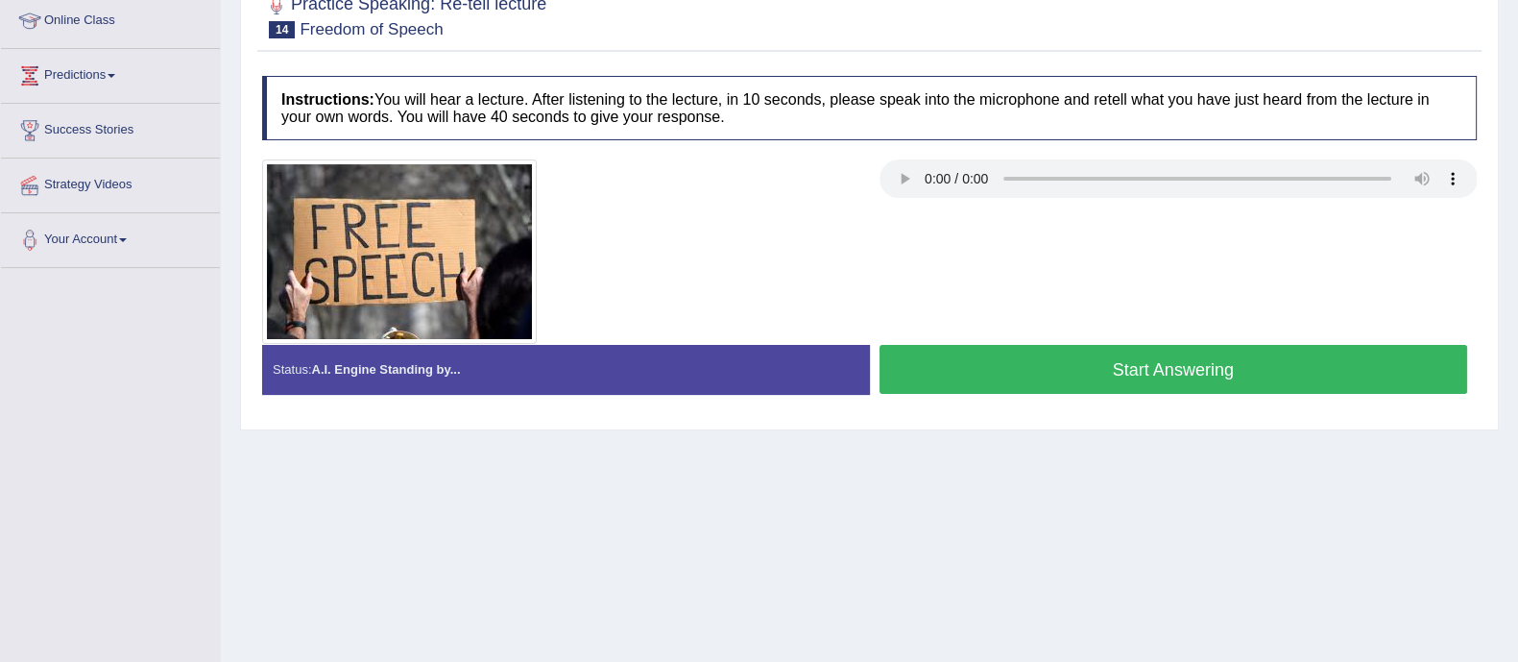
scroll to position [267, 0]
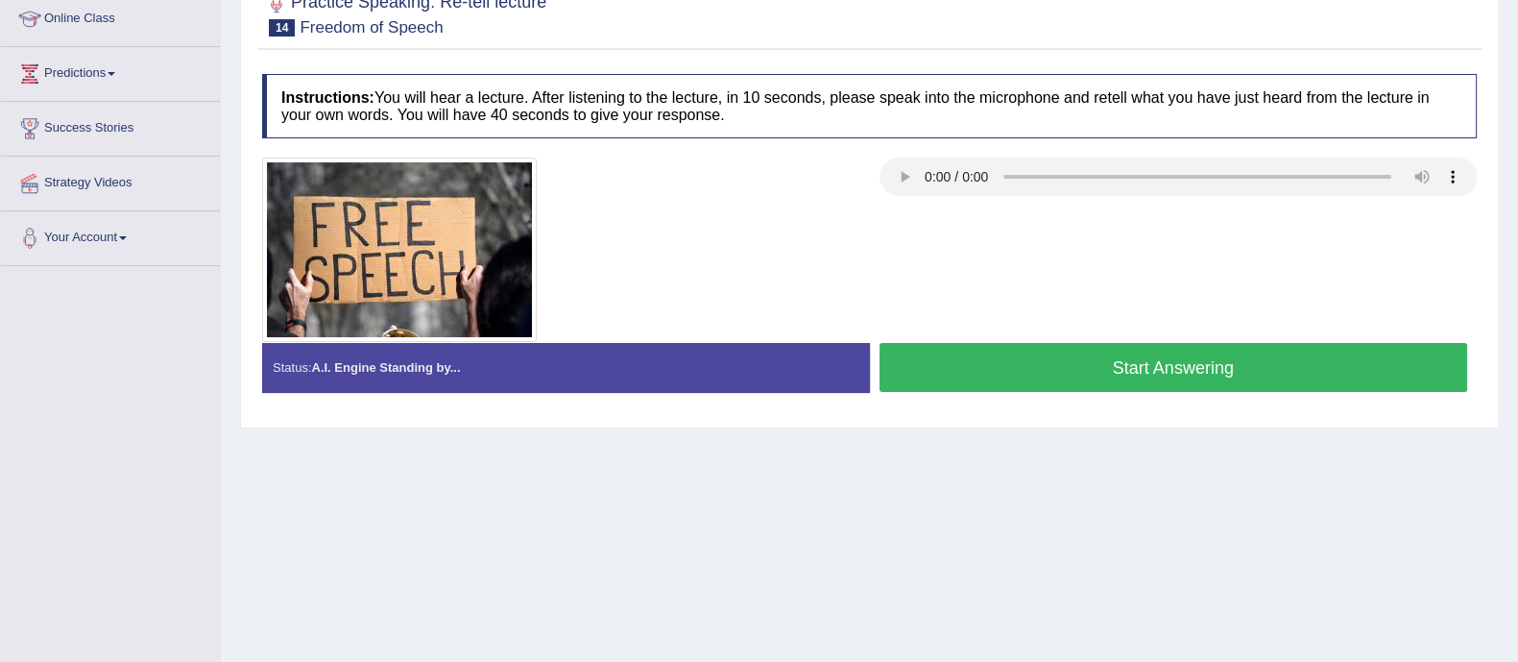
click at [1184, 362] on button "Start Answering" at bounding box center [1174, 367] width 589 height 49
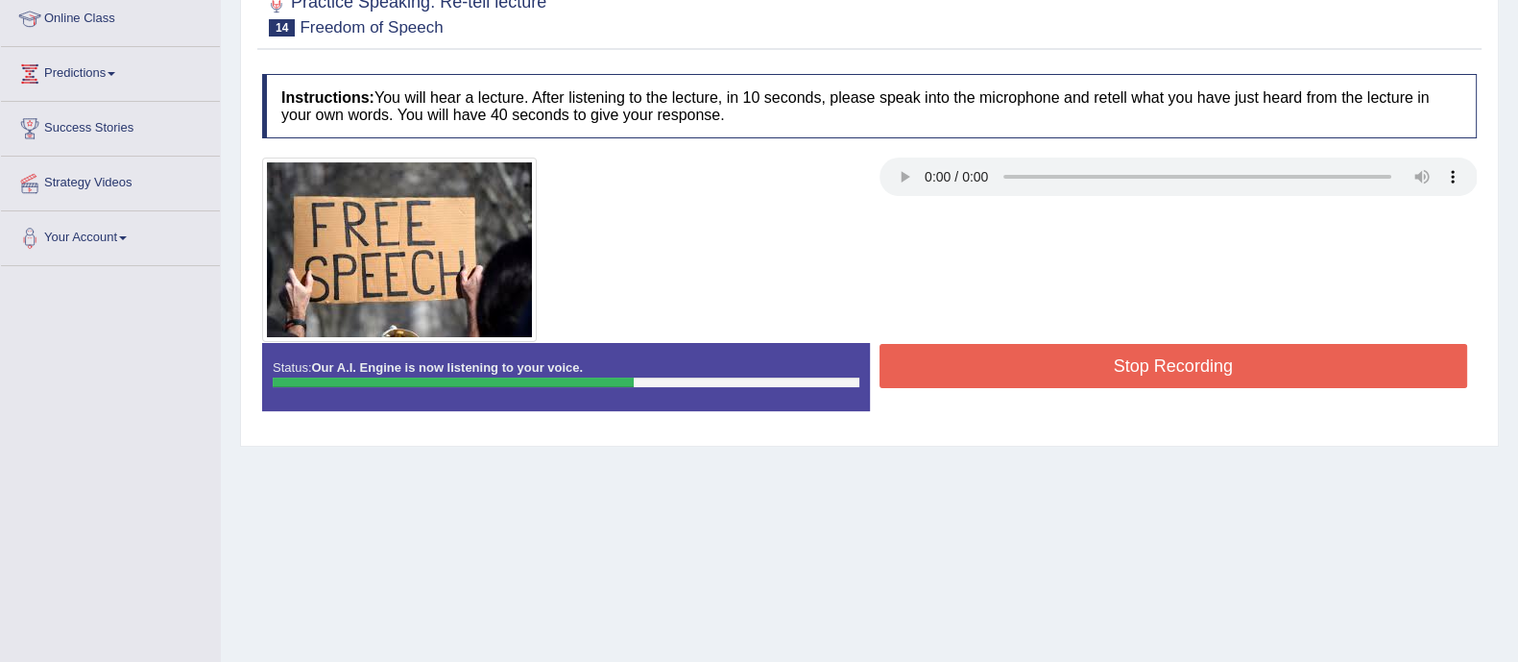
click at [1184, 362] on button "Stop Recording" at bounding box center [1174, 366] width 589 height 44
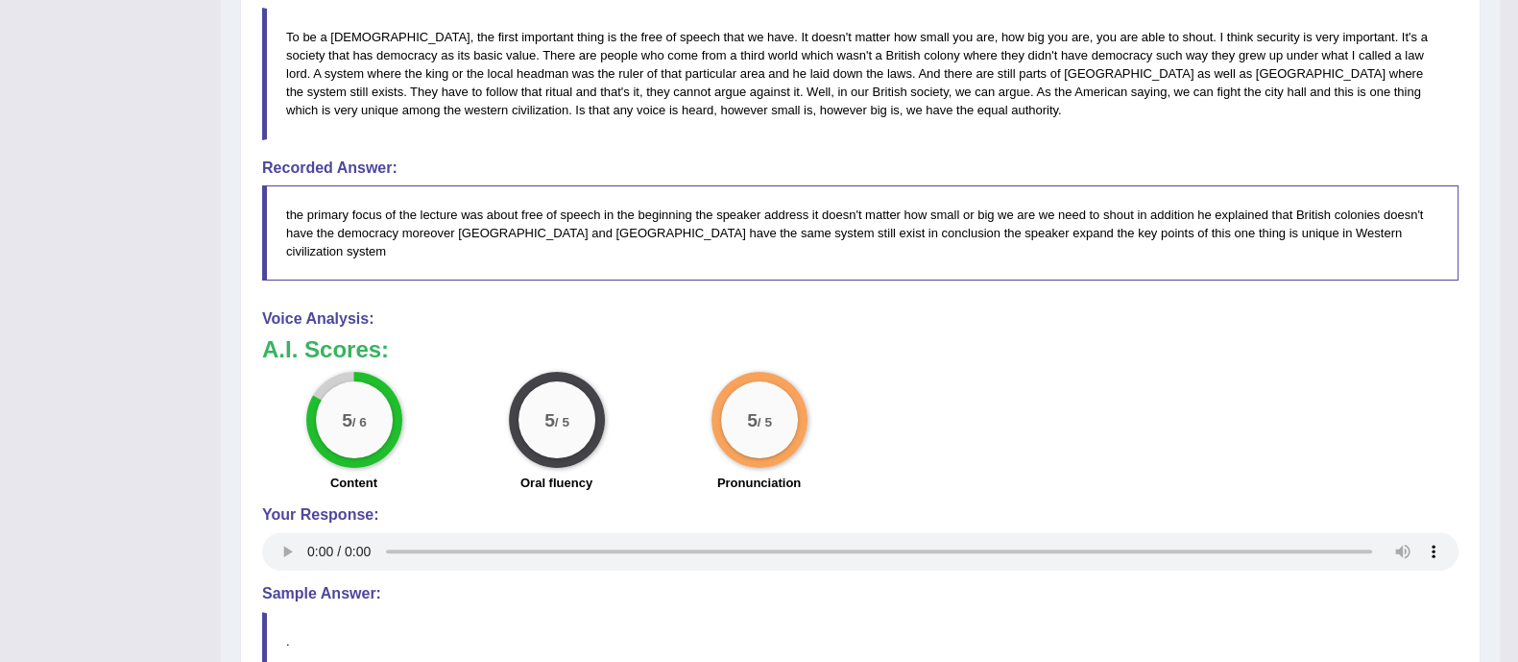
drag, startPoint x: 1524, startPoint y: 291, endPoint x: 1521, endPoint y: 572, distance: 281.4
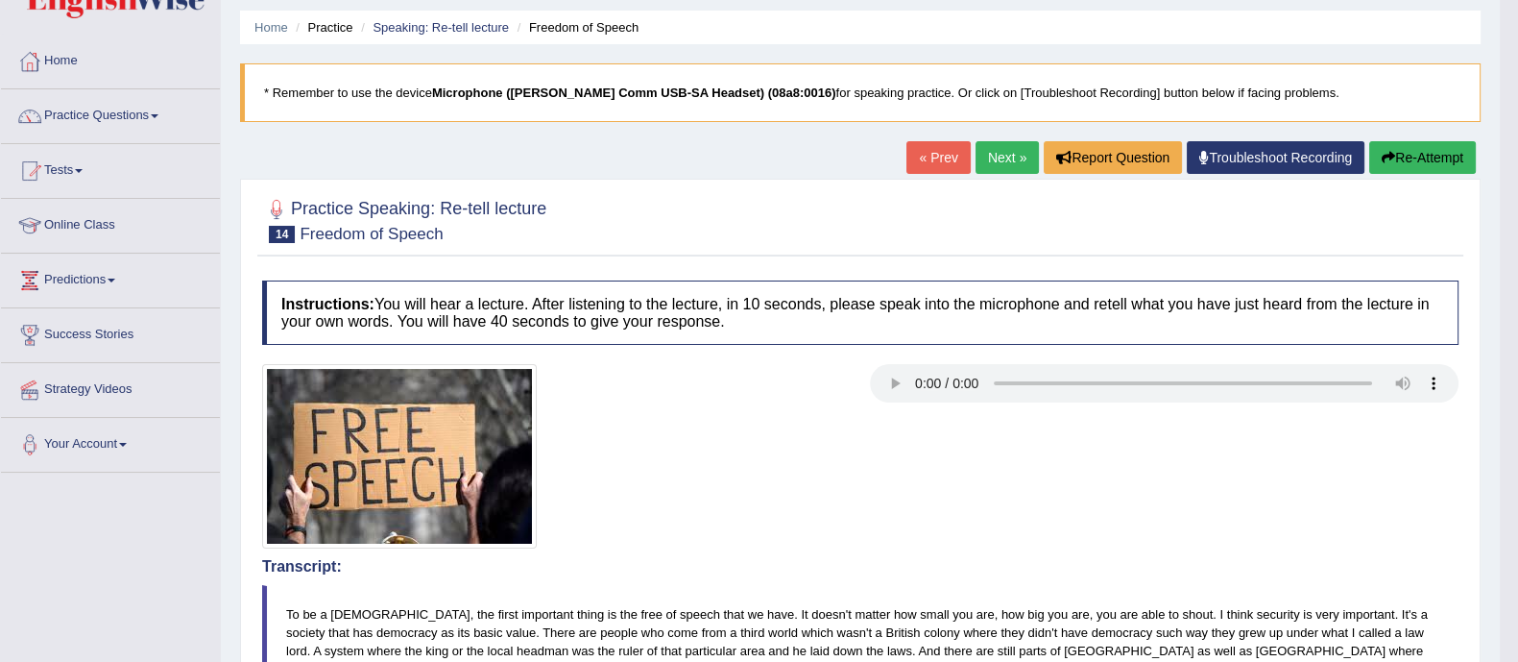
scroll to position [0, 0]
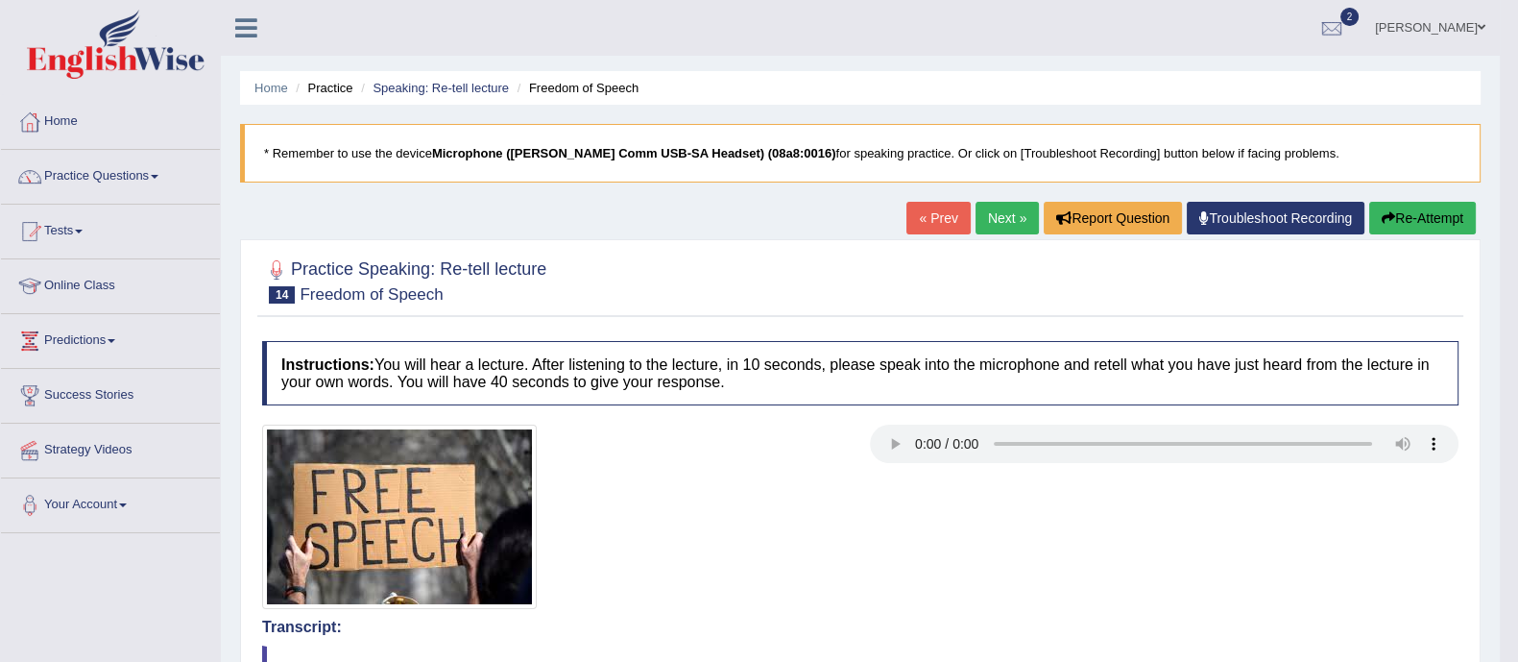
click at [1000, 226] on link "Next »" at bounding box center [1007, 218] width 63 height 33
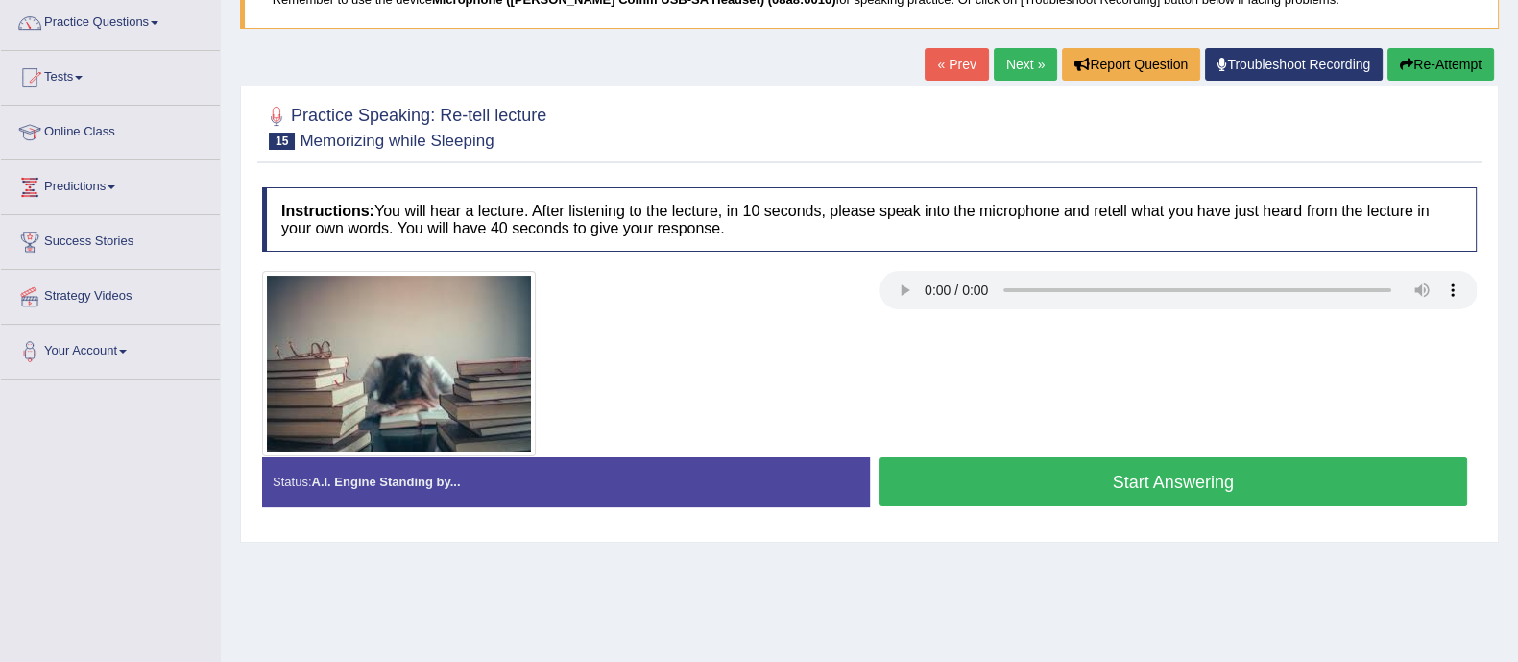
scroll to position [164, 0]
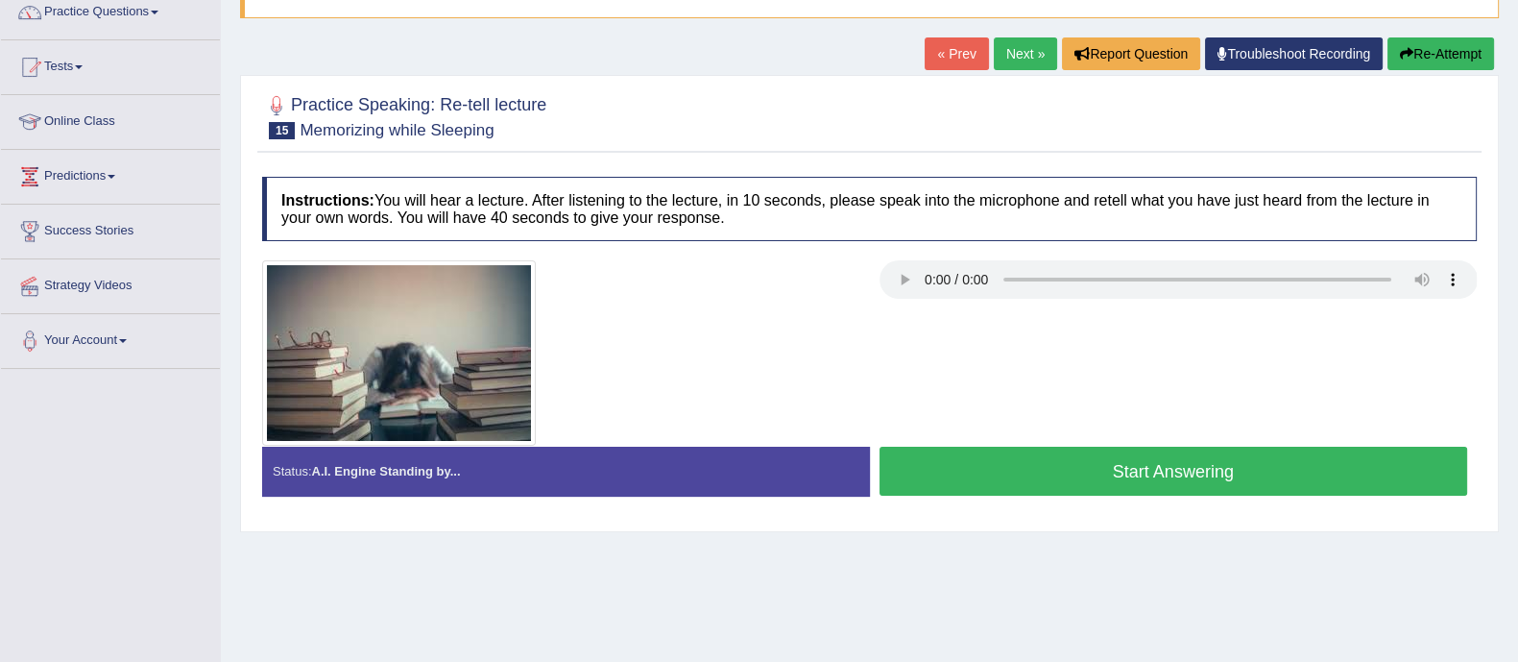
click at [1517, 168] on html "Toggle navigation Home Practice Questions Speaking Practice Read Aloud Repeat S…" at bounding box center [759, 167] width 1518 height 662
click at [1100, 478] on button "Start Answering" at bounding box center [1174, 471] width 589 height 49
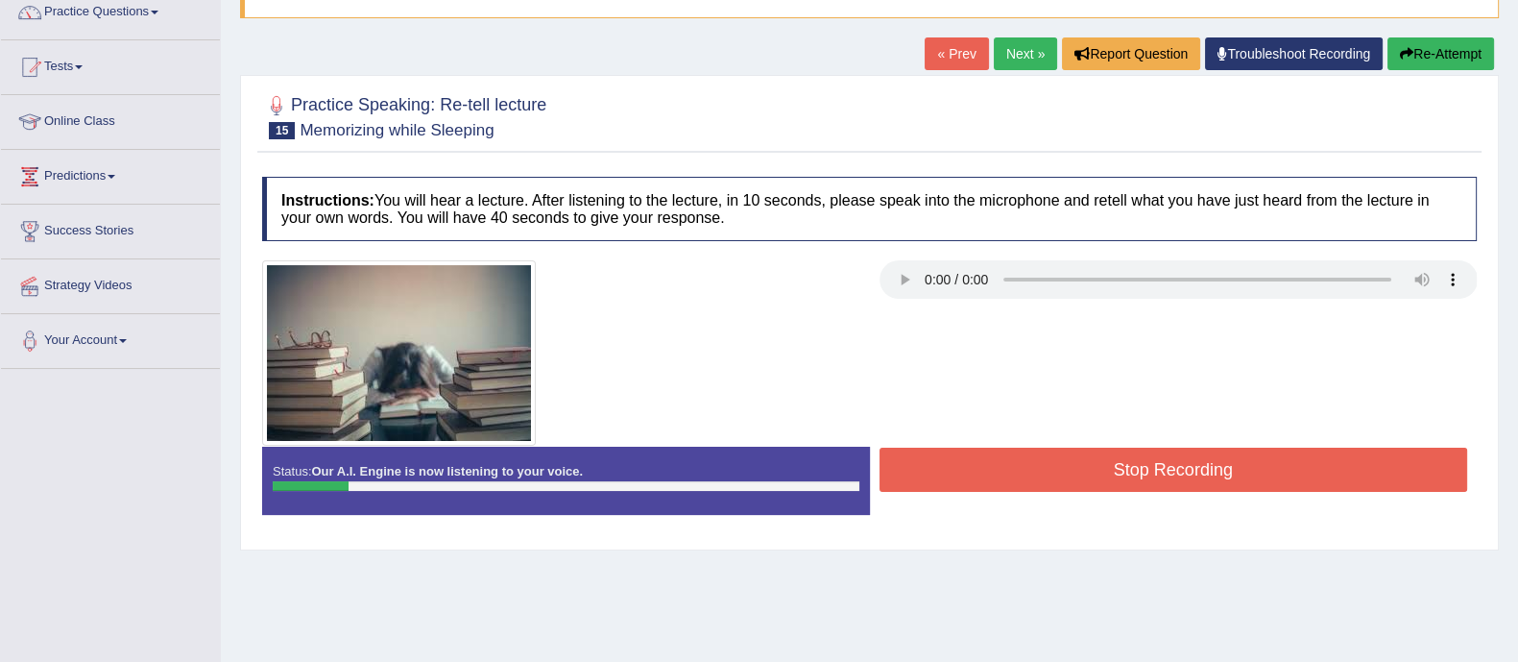
click at [1442, 45] on button "Re-Attempt" at bounding box center [1441, 53] width 107 height 33
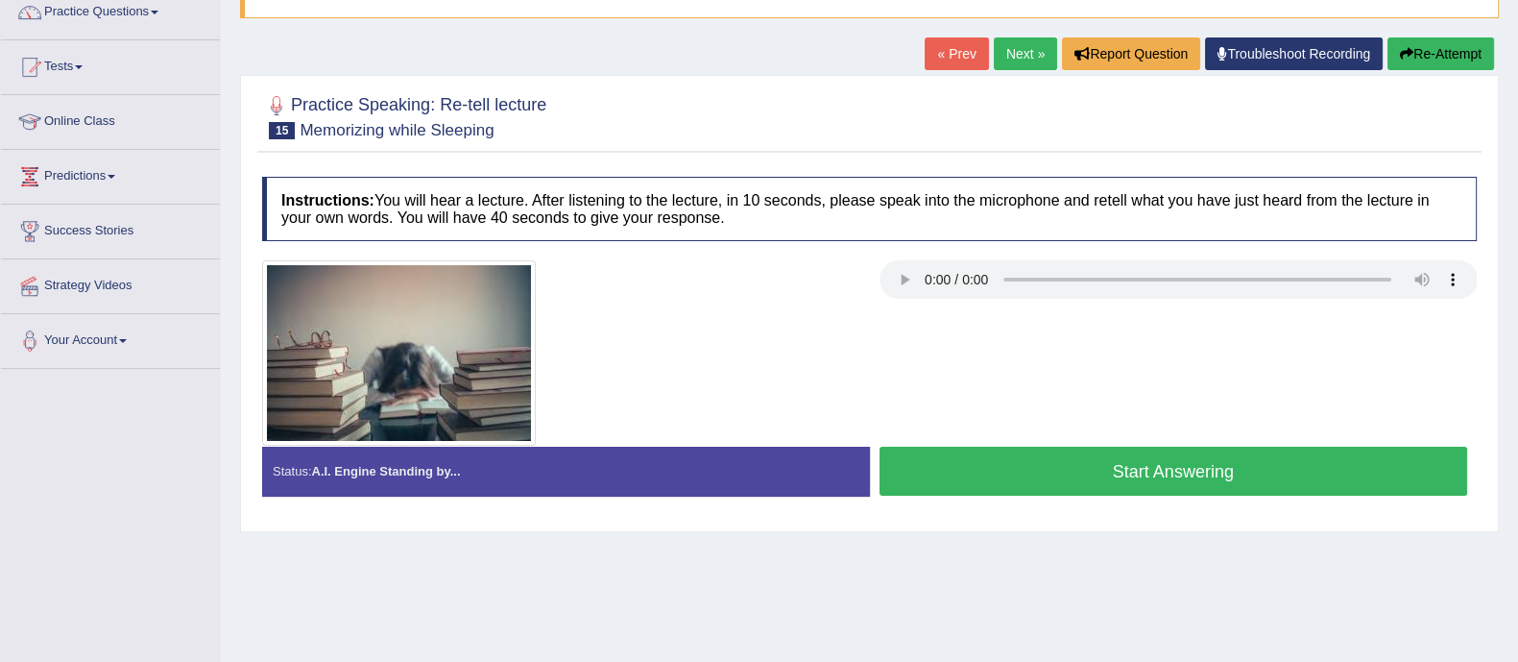
scroll to position [346, 0]
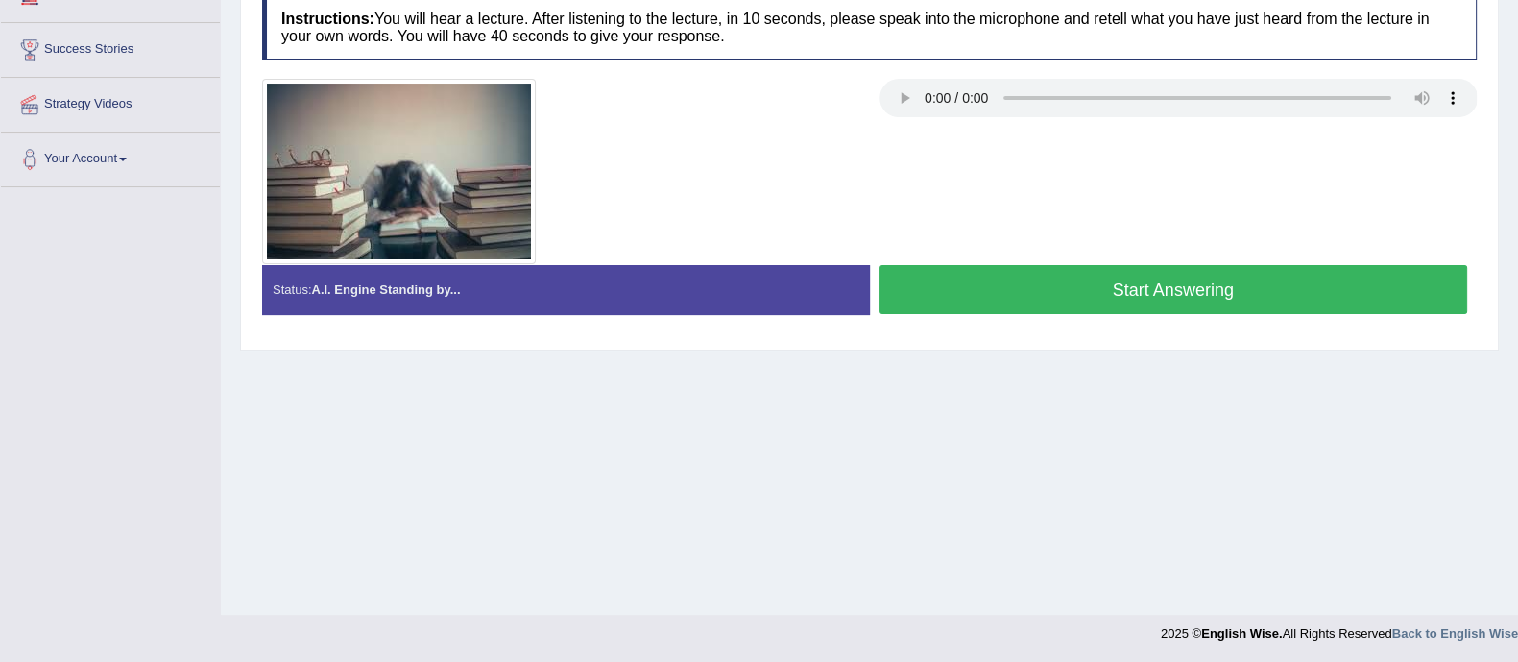
click at [1282, 285] on button "Start Answering" at bounding box center [1174, 289] width 589 height 49
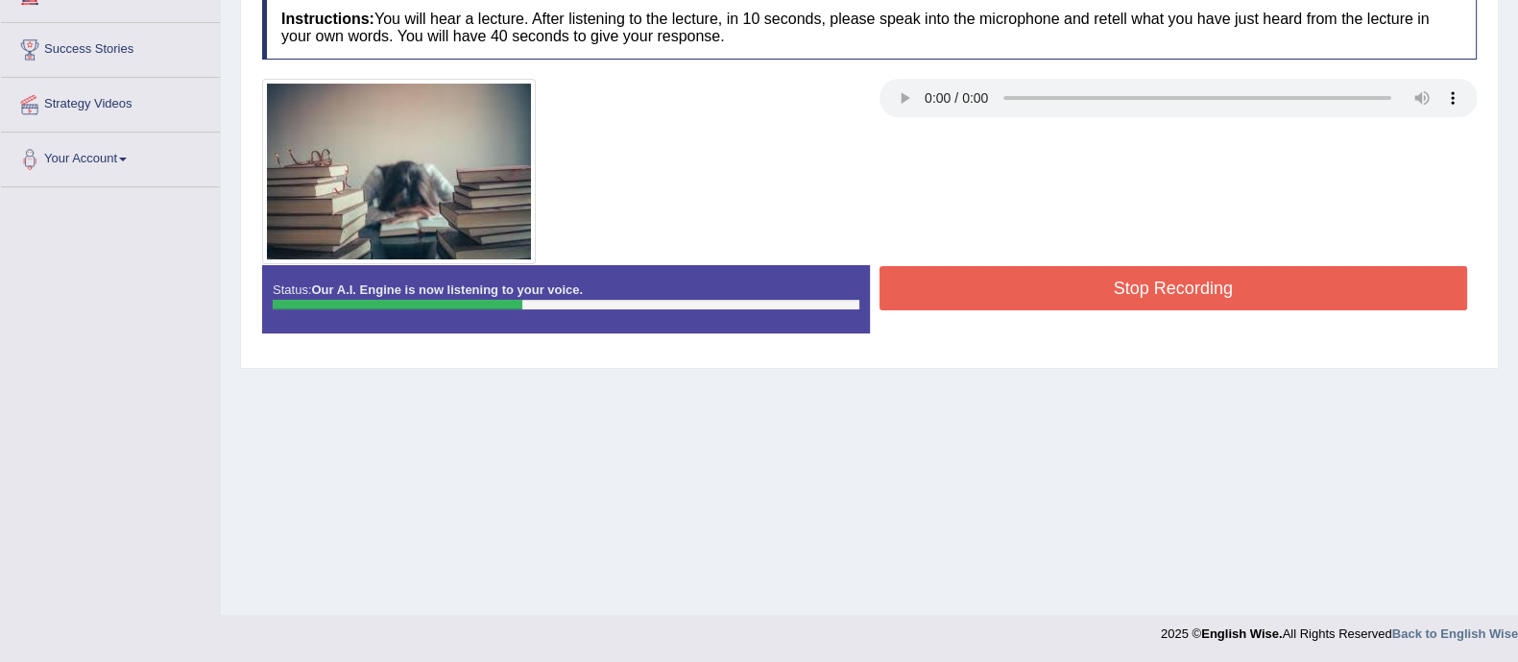
scroll to position [0, 0]
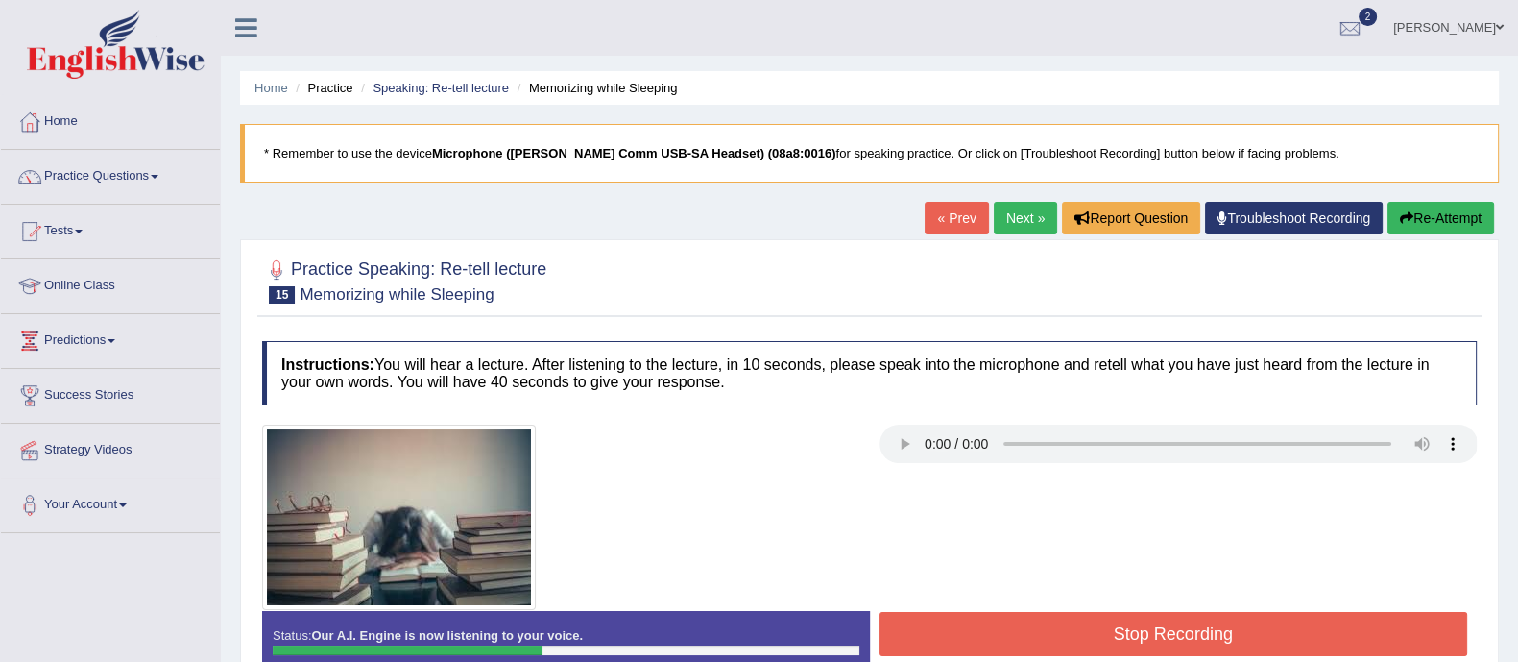
click at [1416, 226] on button "Re-Attempt" at bounding box center [1441, 218] width 107 height 33
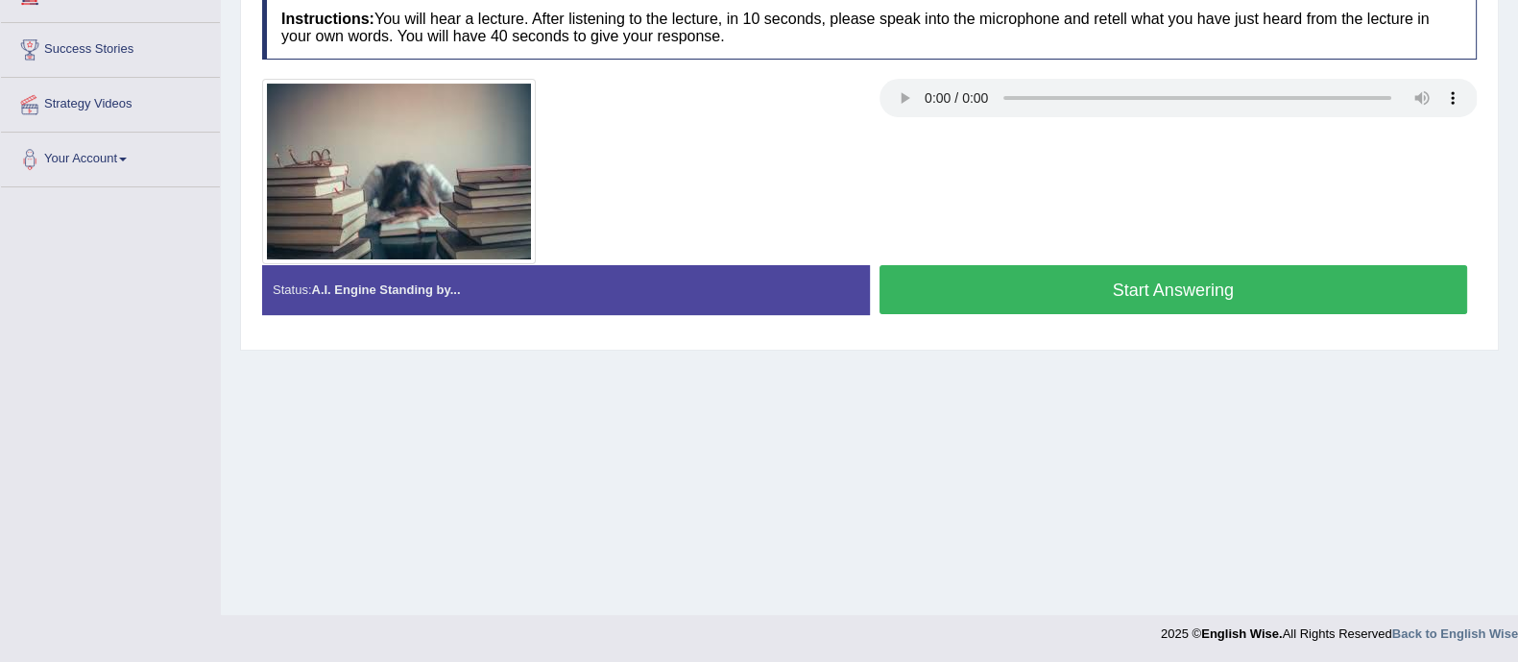
scroll to position [346, 0]
click at [1313, 299] on button "Start Answering" at bounding box center [1174, 289] width 589 height 49
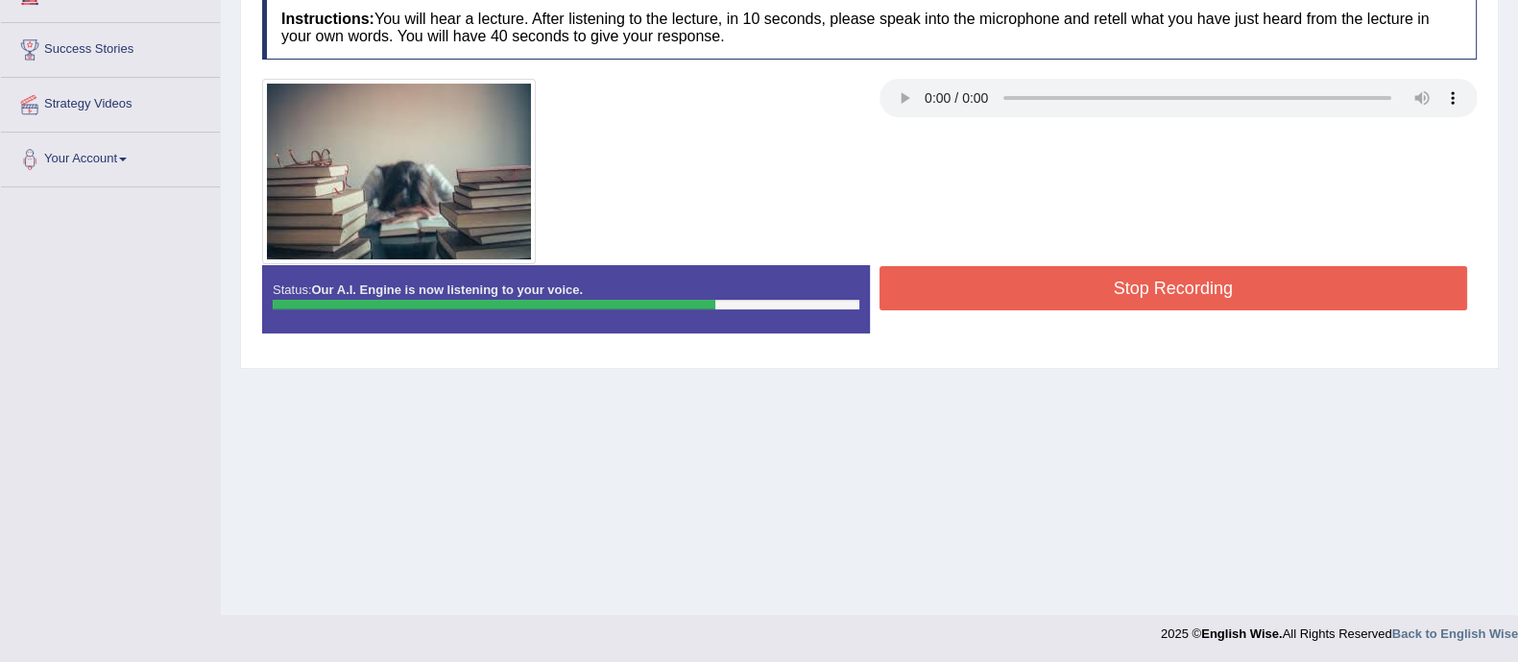
click at [1295, 295] on button "Stop Recording" at bounding box center [1174, 288] width 589 height 44
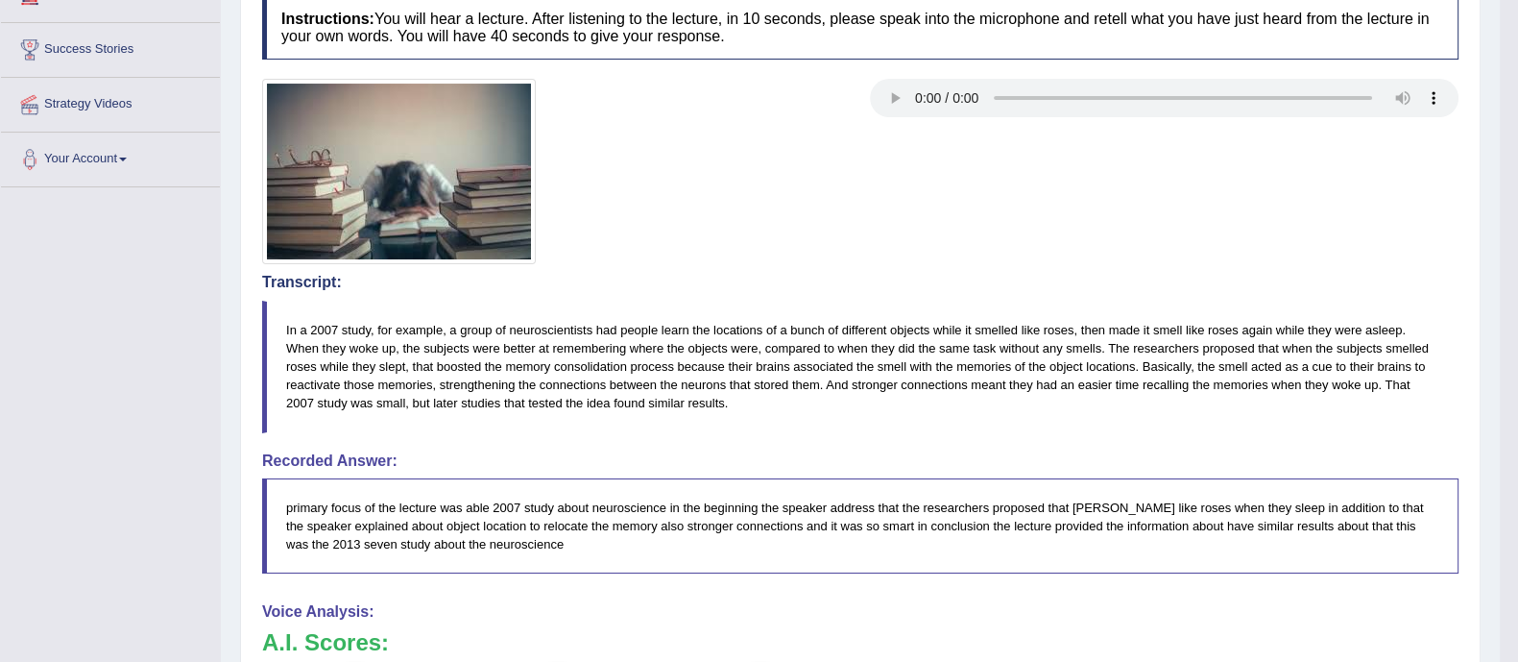
drag, startPoint x: 1536, startPoint y: 284, endPoint x: 1536, endPoint y: 331, distance: 47.1
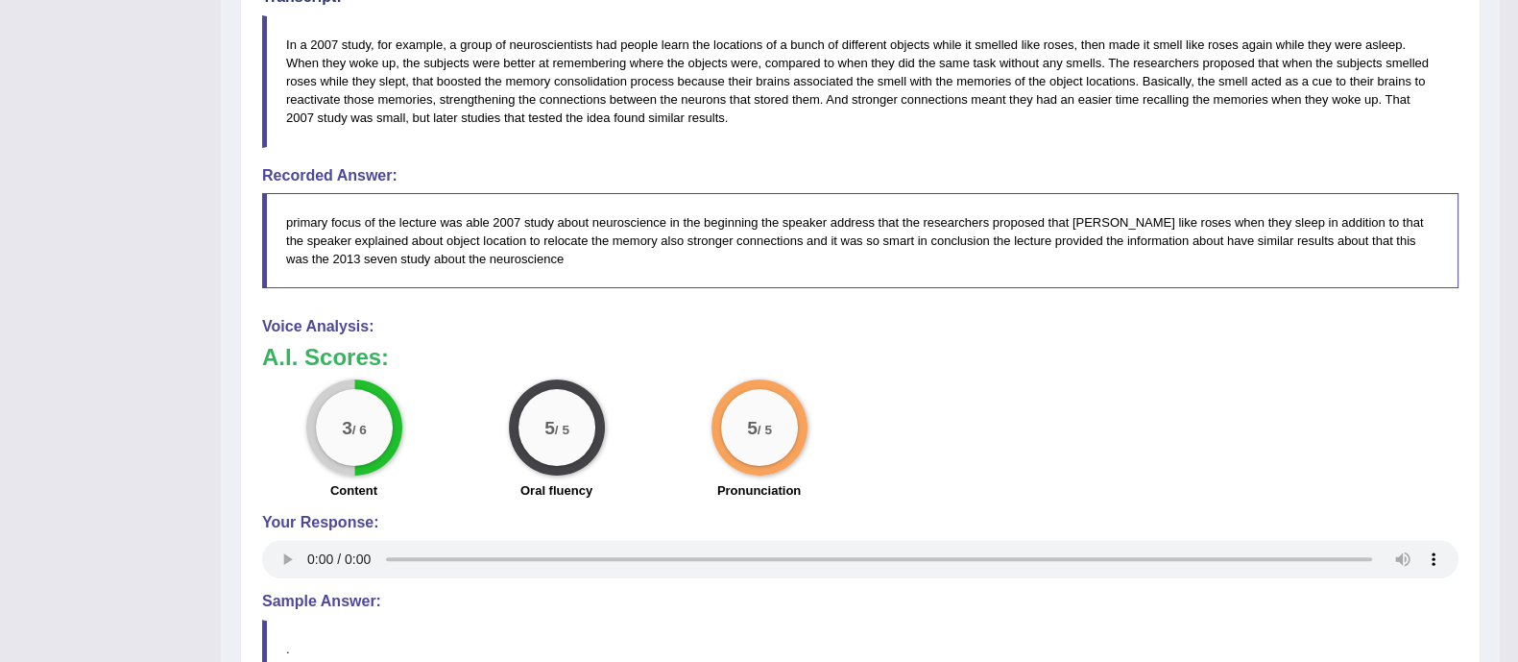
scroll to position [0, 0]
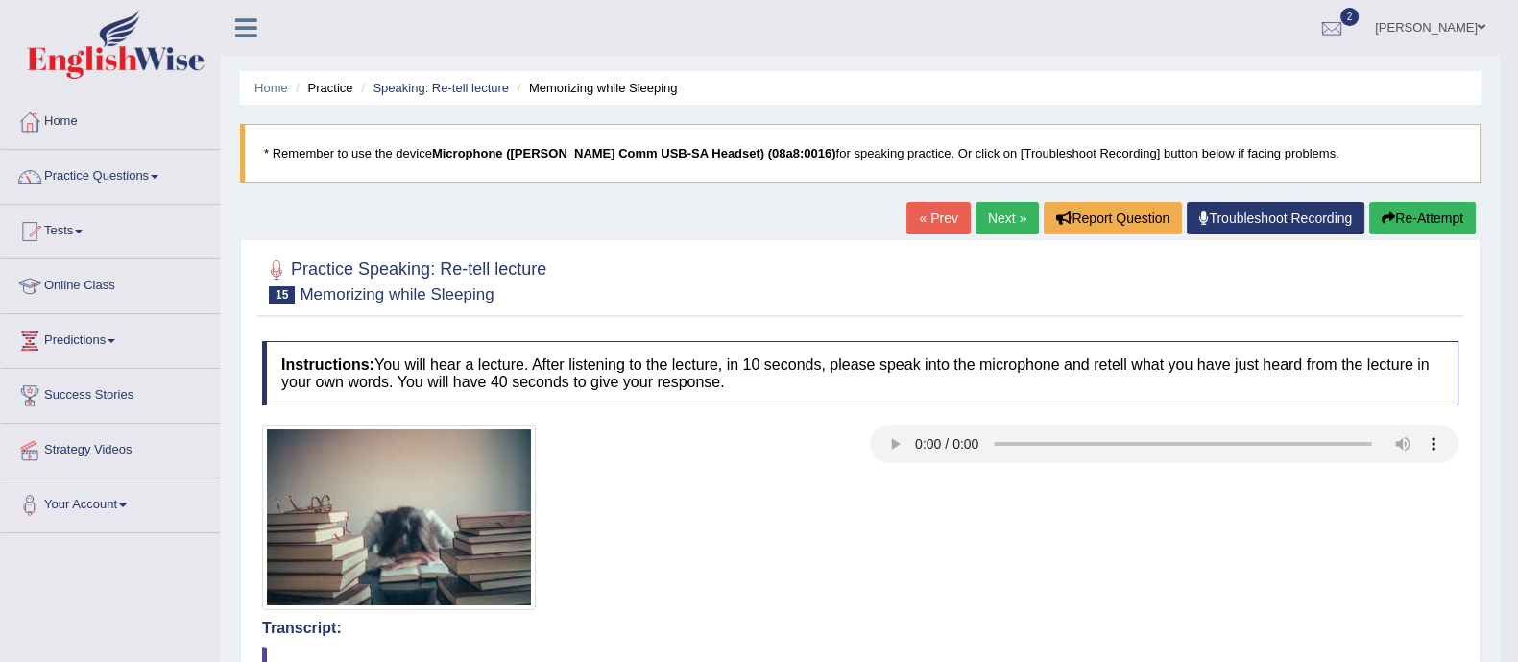
click at [1011, 215] on link "Next »" at bounding box center [1007, 218] width 63 height 33
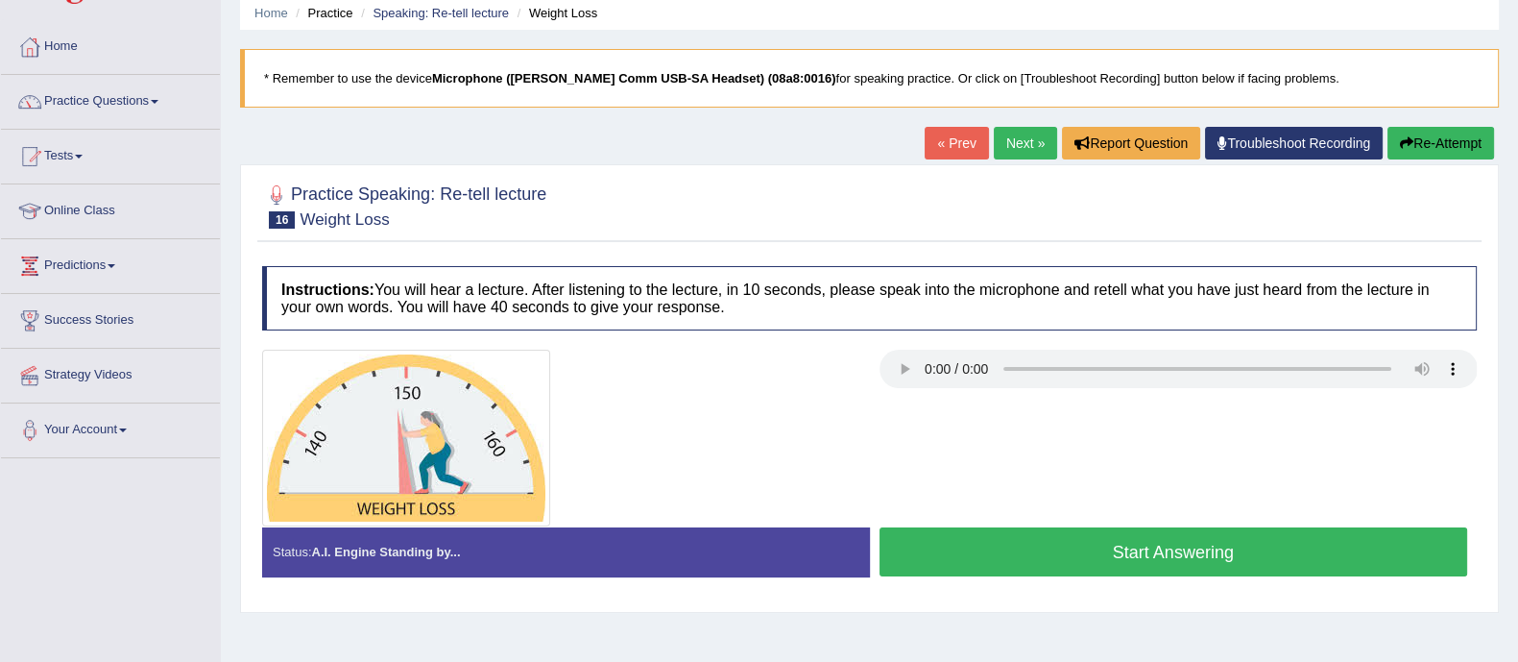
scroll to position [82, 0]
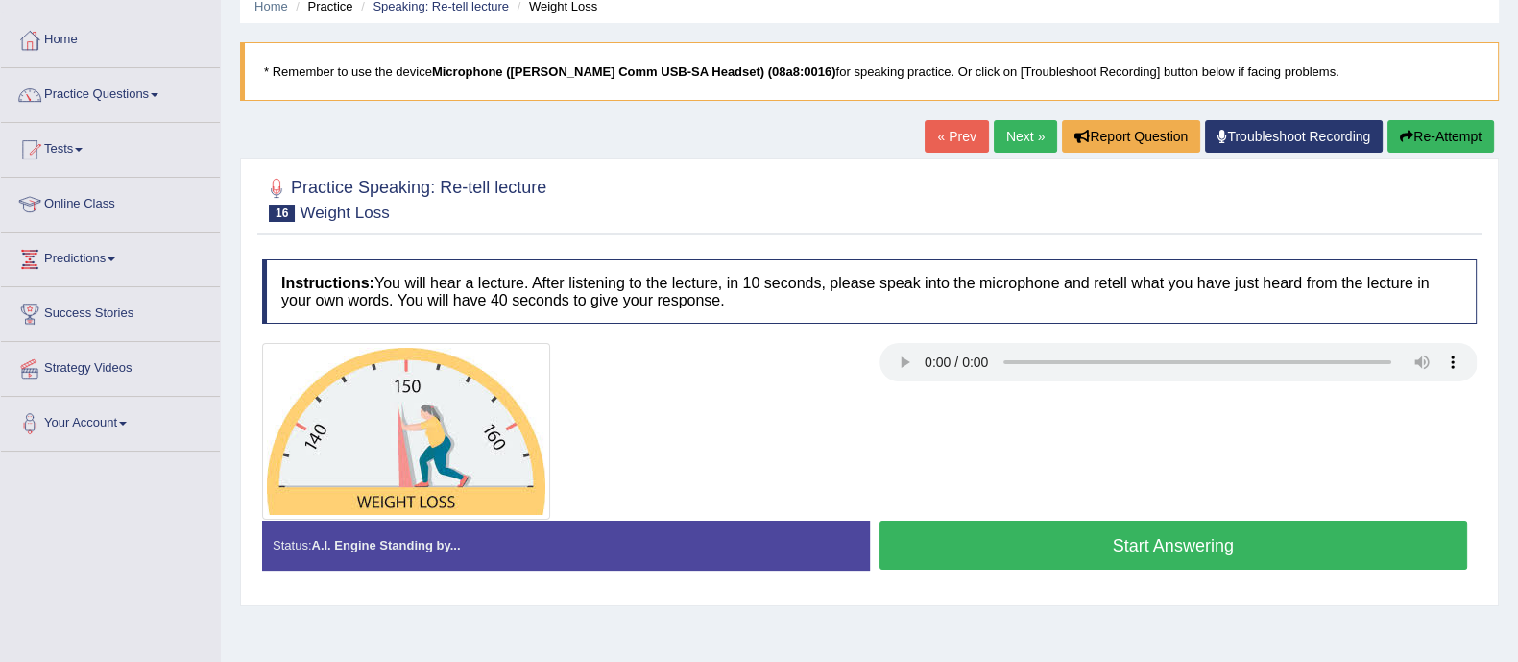
click at [1231, 528] on button "Start Answering" at bounding box center [1174, 544] width 589 height 49
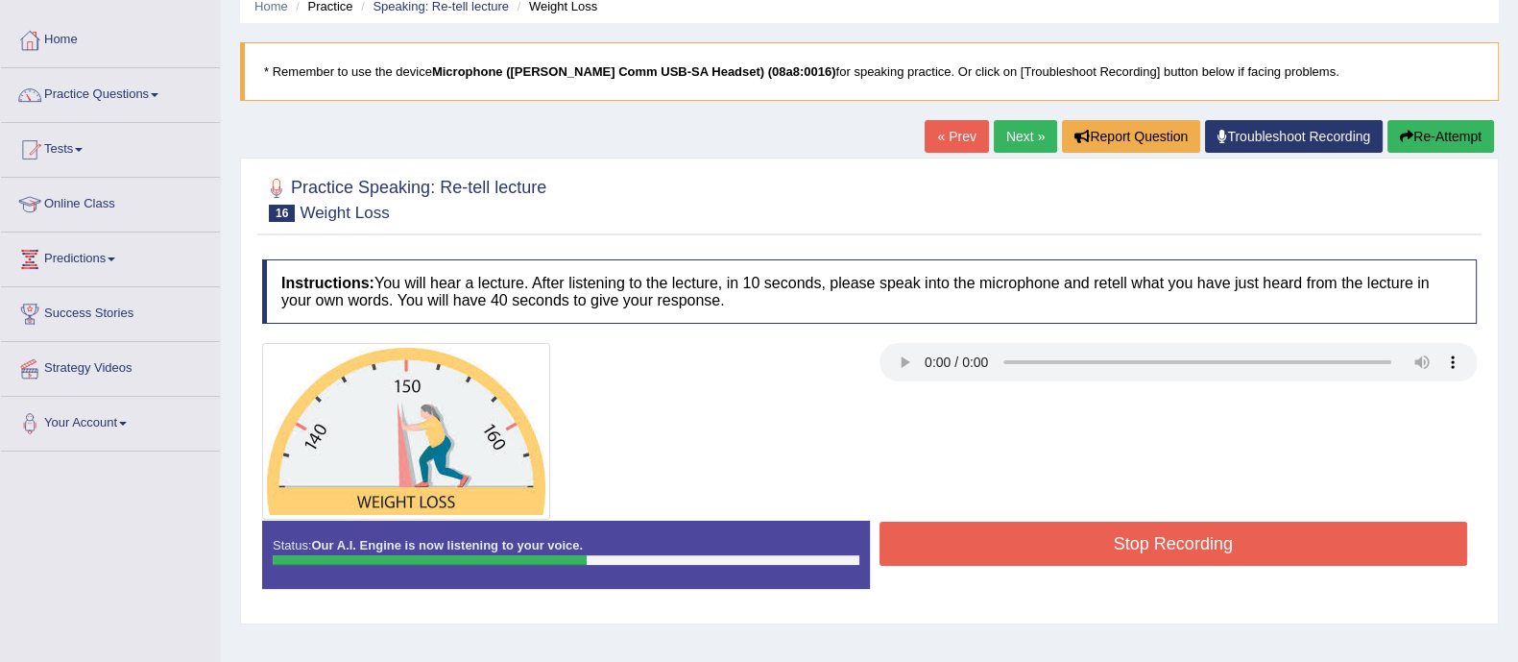
click at [1421, 153] on div "« Prev Next » Report Question Troubleshoot Recording Re-Attempt" at bounding box center [1212, 138] width 574 height 37
click at [1419, 138] on button "Re-Attempt" at bounding box center [1441, 136] width 107 height 33
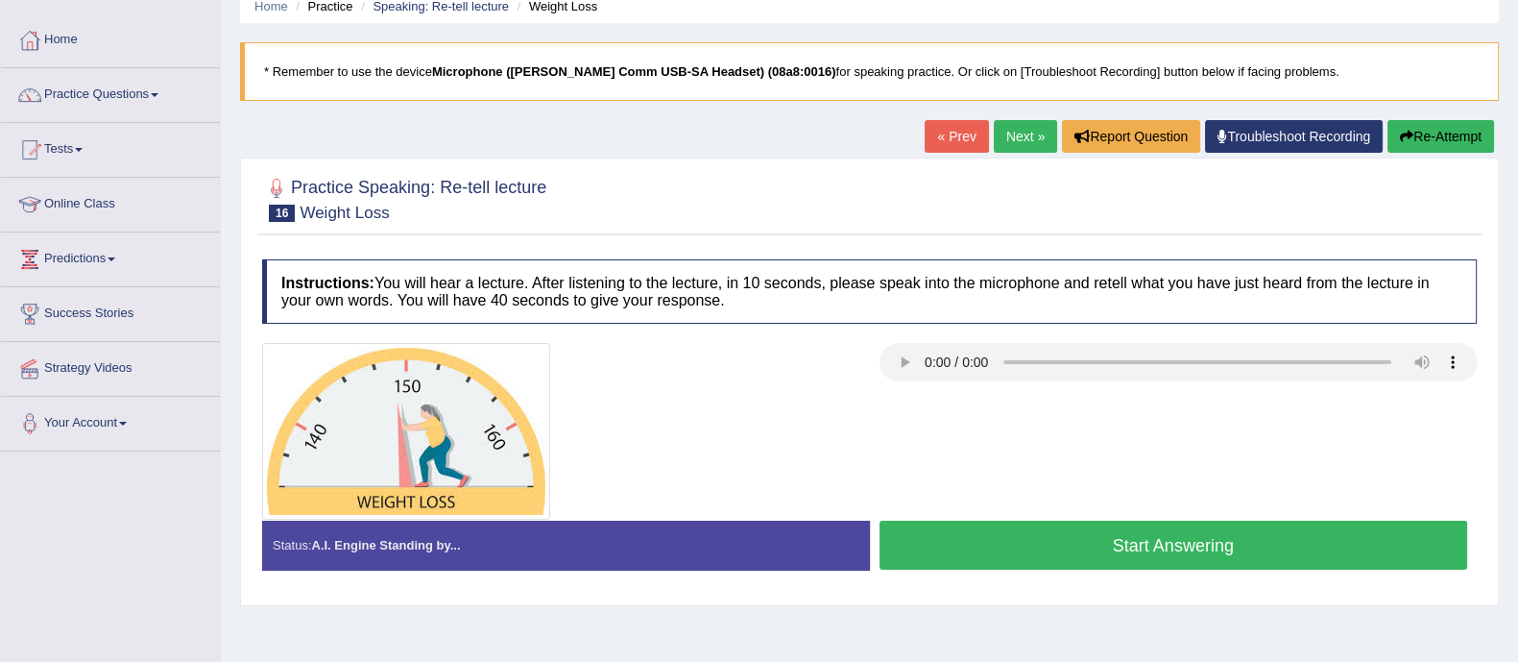
click at [1121, 527] on button "Start Answering" at bounding box center [1174, 544] width 589 height 49
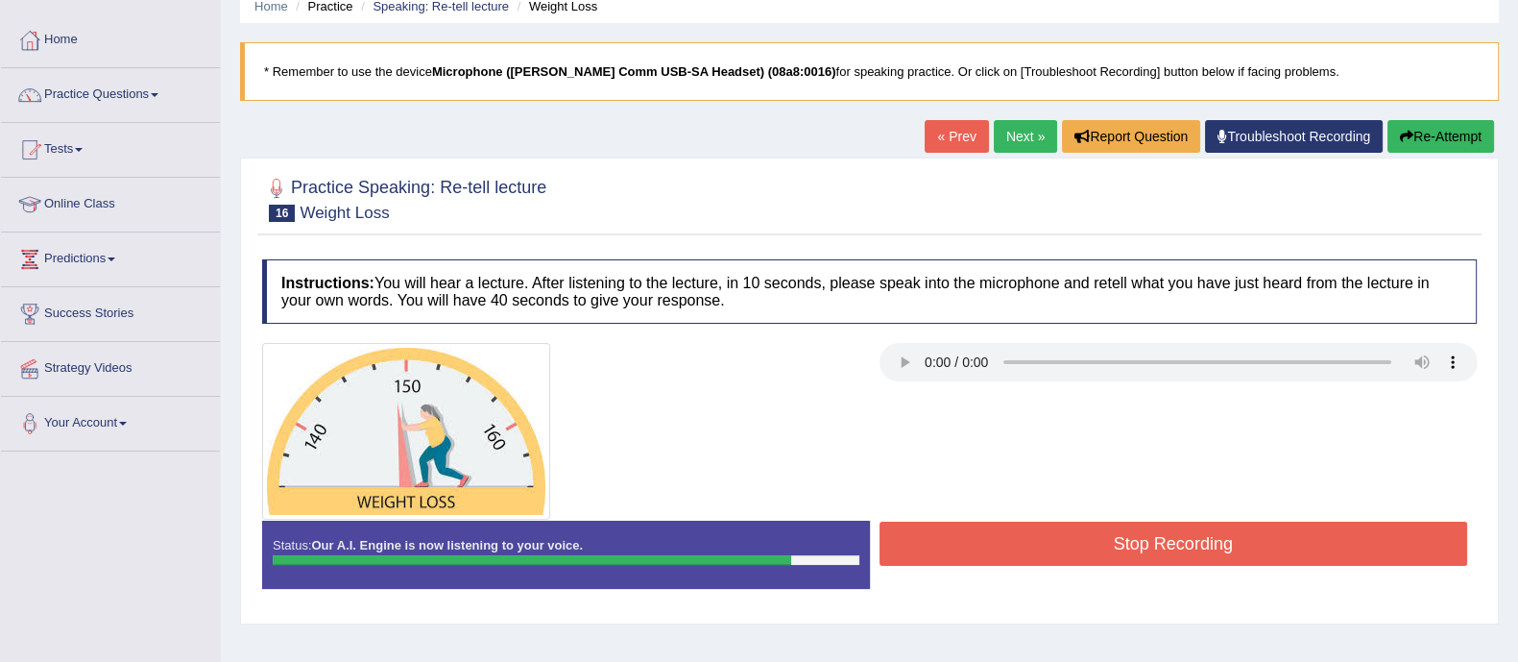
click at [1113, 539] on button "Stop Recording" at bounding box center [1174, 543] width 589 height 44
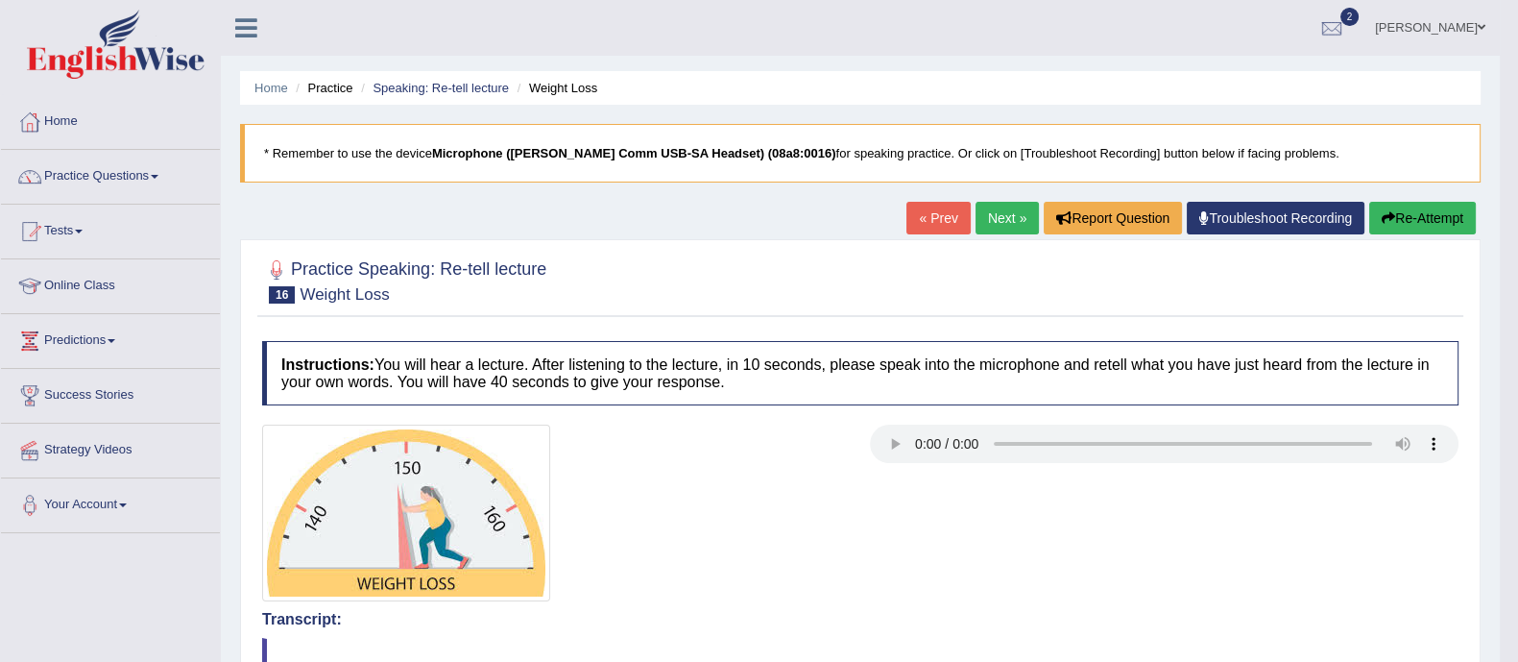
drag, startPoint x: 1533, startPoint y: 268, endPoint x: 1532, endPoint y: 111, distance: 156.5
click at [1517, 111] on html "Toggle navigation Home Practice Questions Speaking Practice Read Aloud Repeat S…" at bounding box center [759, 331] width 1518 height 662
